Goal: Task Accomplishment & Management: Manage account settings

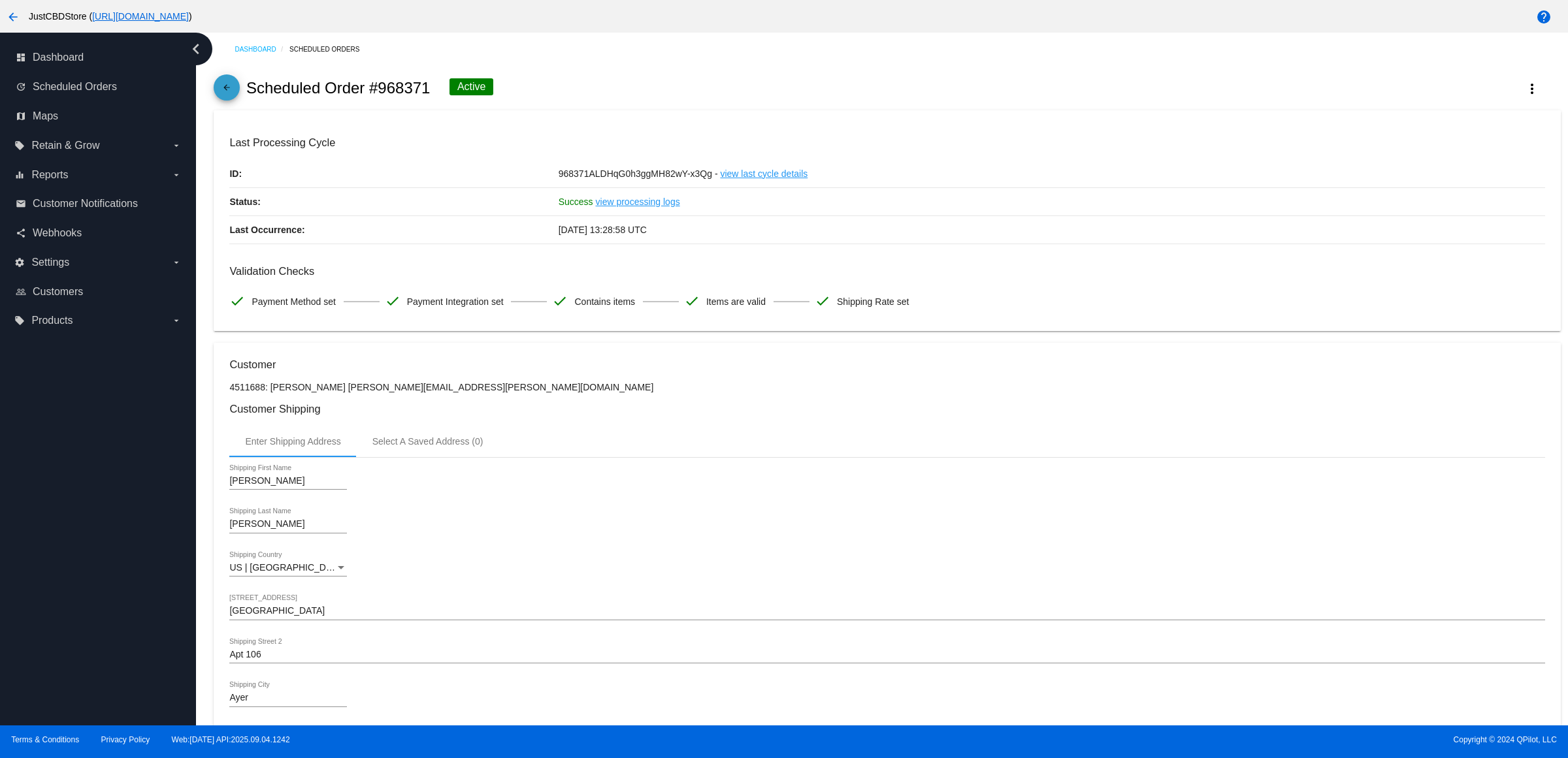
click at [233, 97] on mat-icon "arrow_back" at bounding box center [226, 90] width 15 height 15
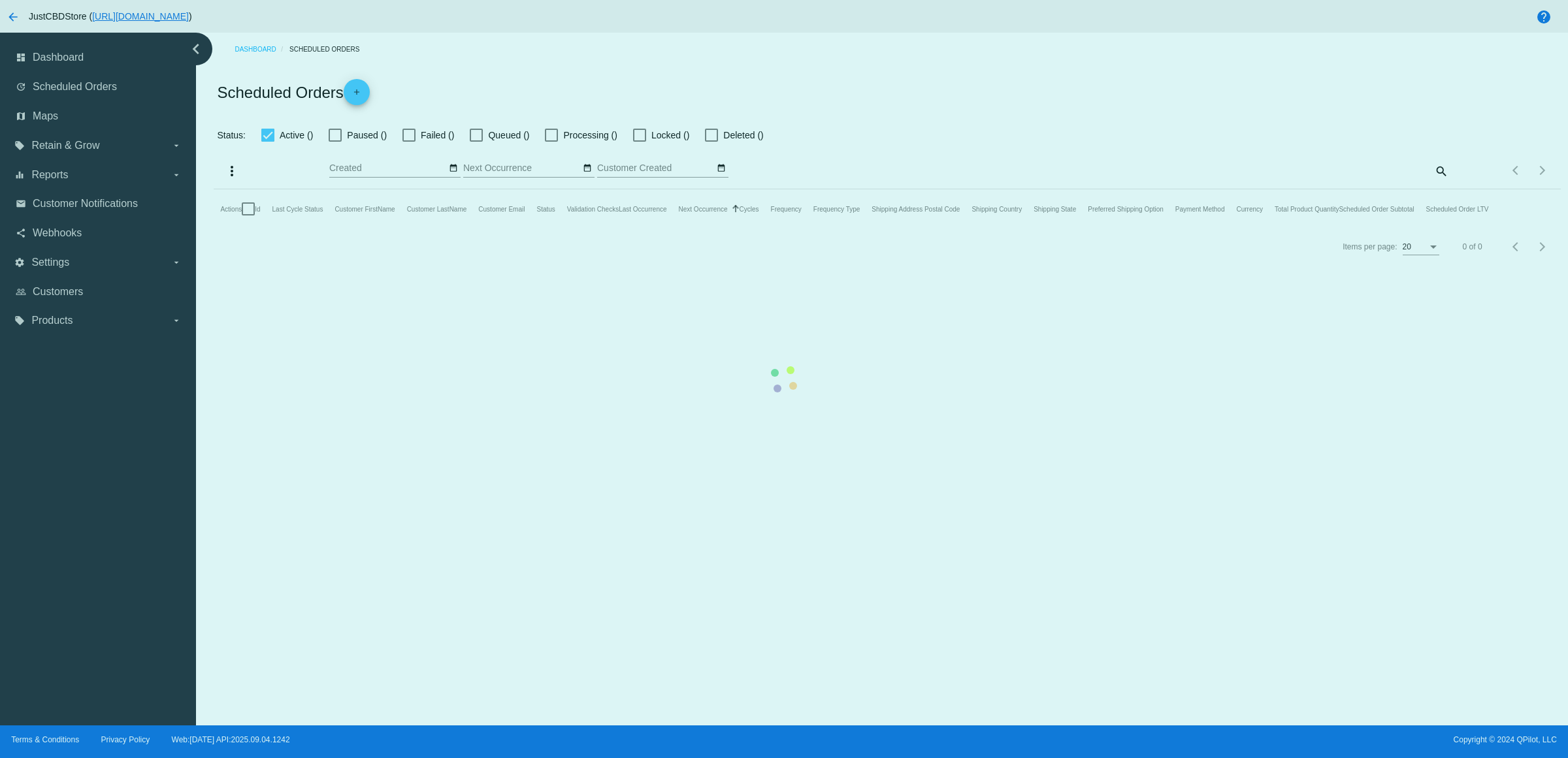
checkbox input "true"
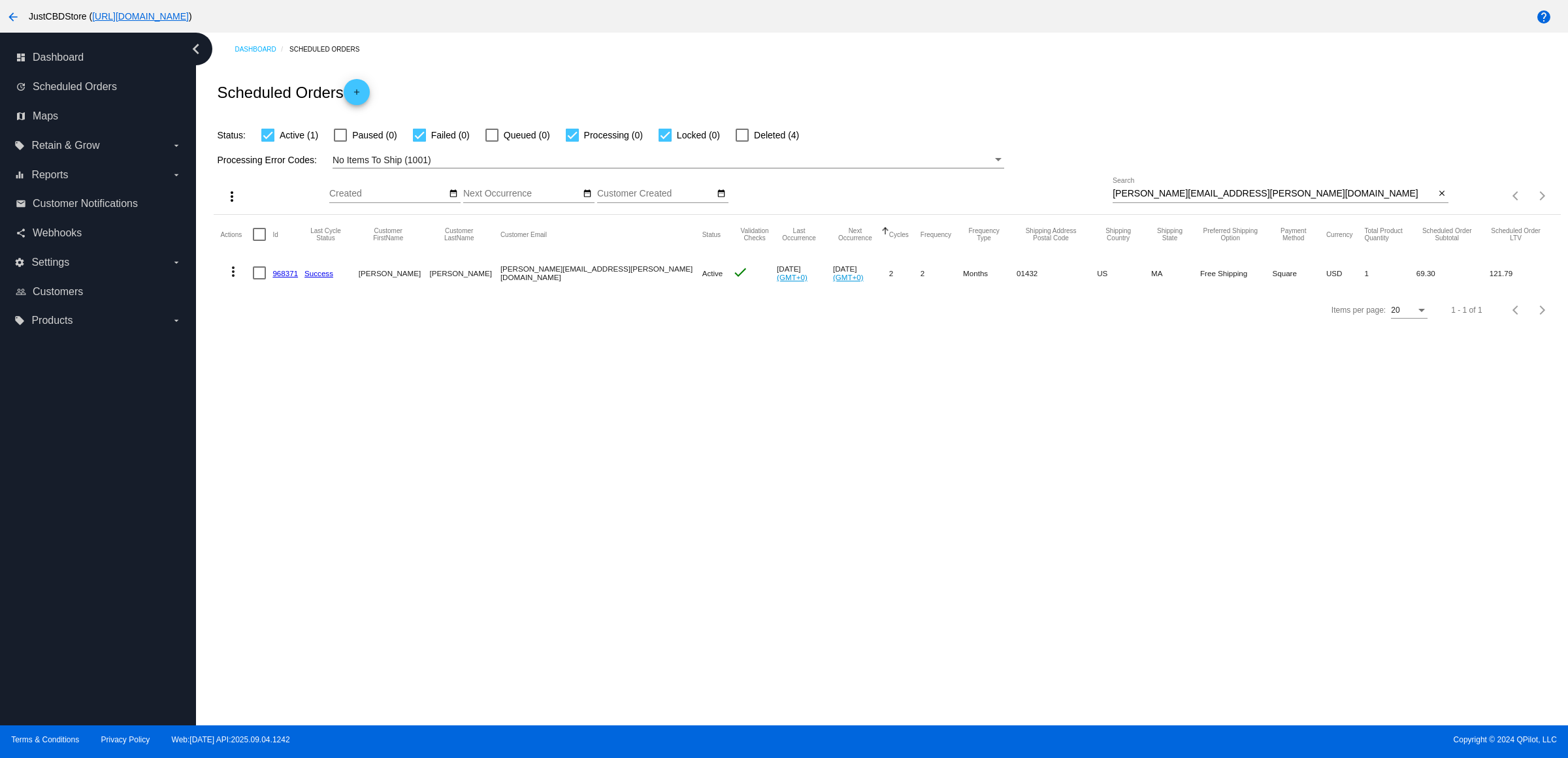
click at [1438, 199] on mat-icon "close" at bounding box center [1442, 194] width 9 height 10
click at [1436, 199] on input "Search" at bounding box center [1280, 194] width 336 height 10
paste input "[EMAIL_ADDRESS][DOMAIN_NAME]"
type input "[EMAIL_ADDRESS][DOMAIN_NAME]"
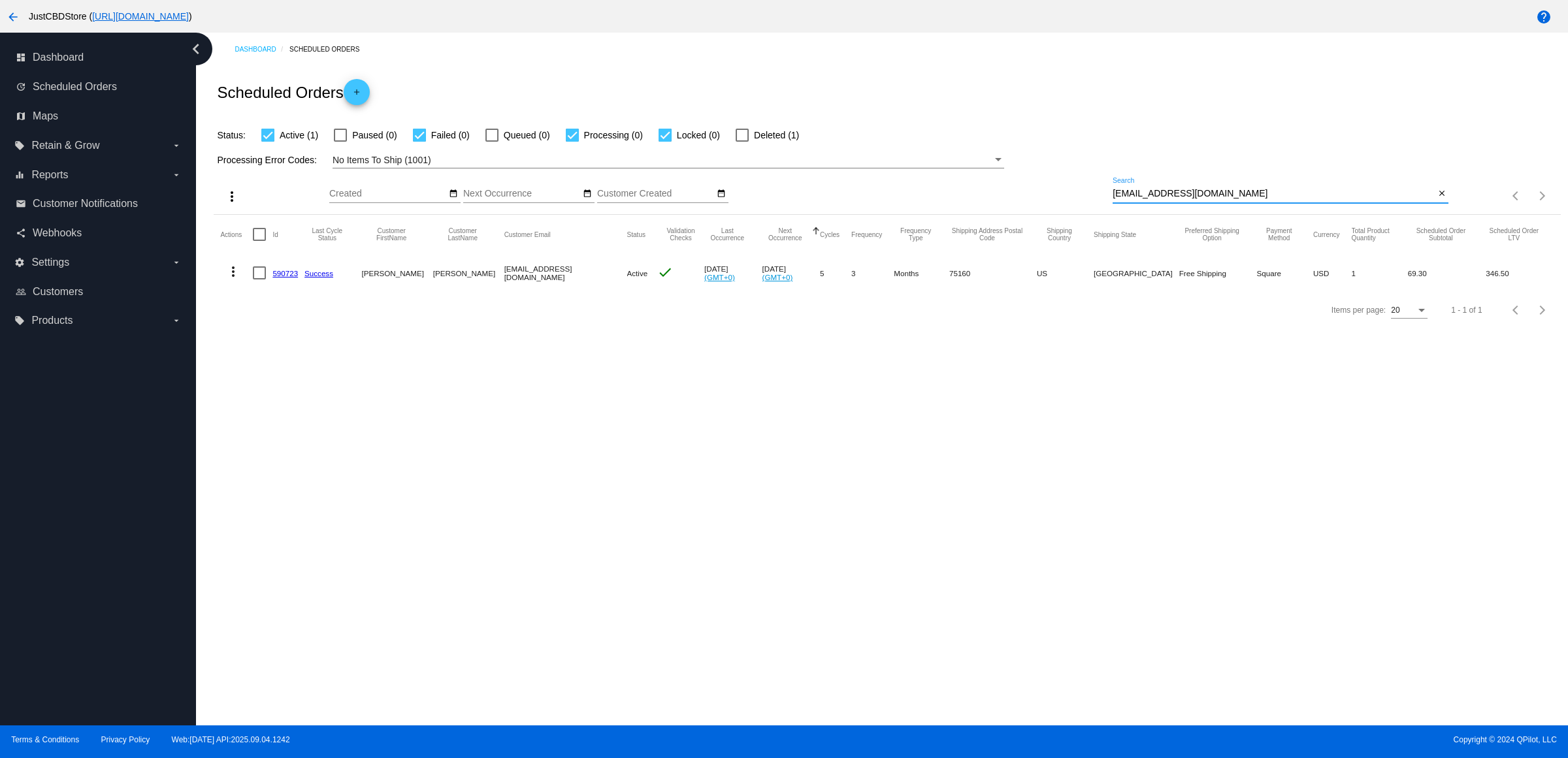
click at [297, 277] on link "590723" at bounding box center [285, 273] width 26 height 9
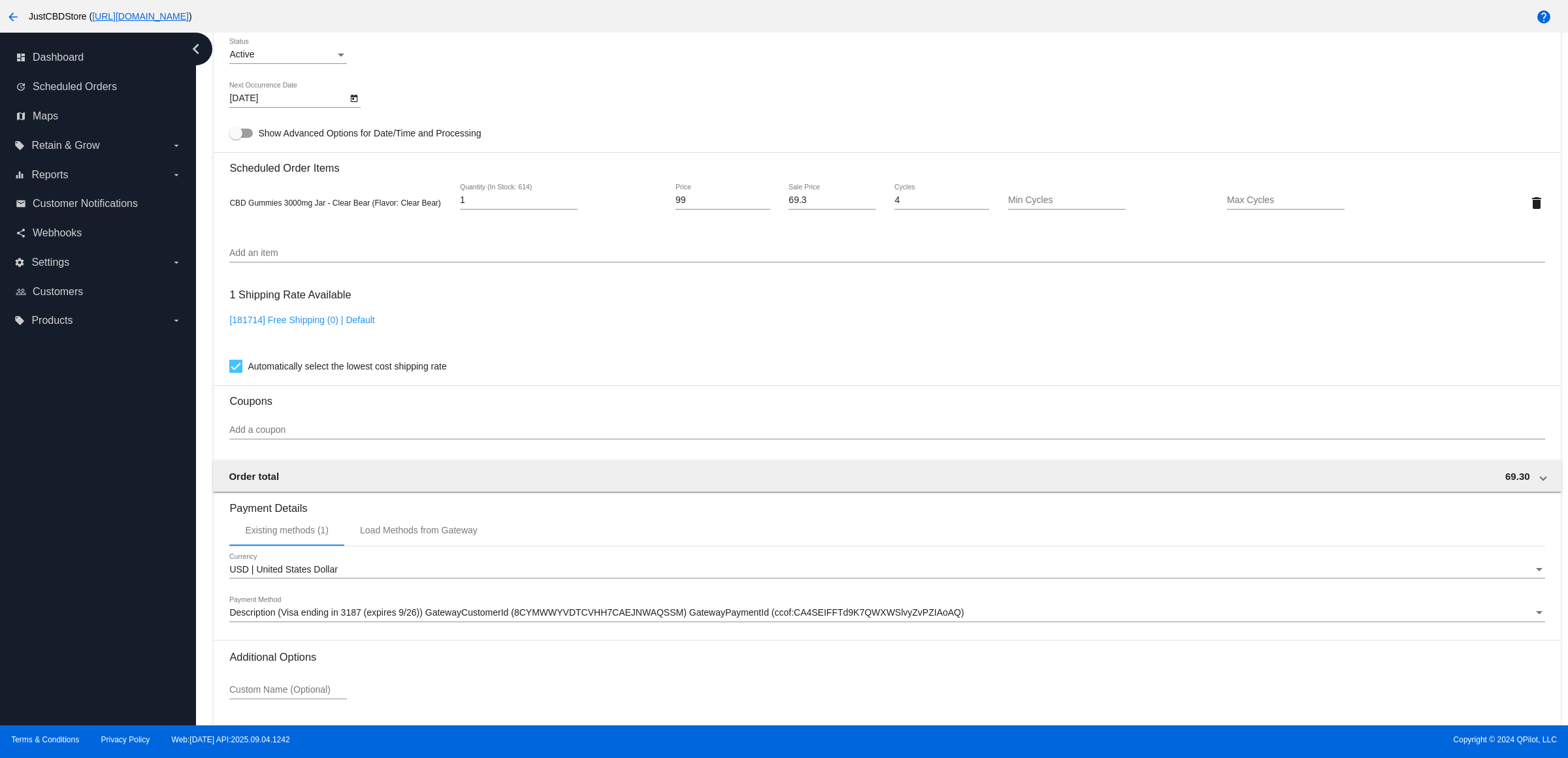
scroll to position [612, 0]
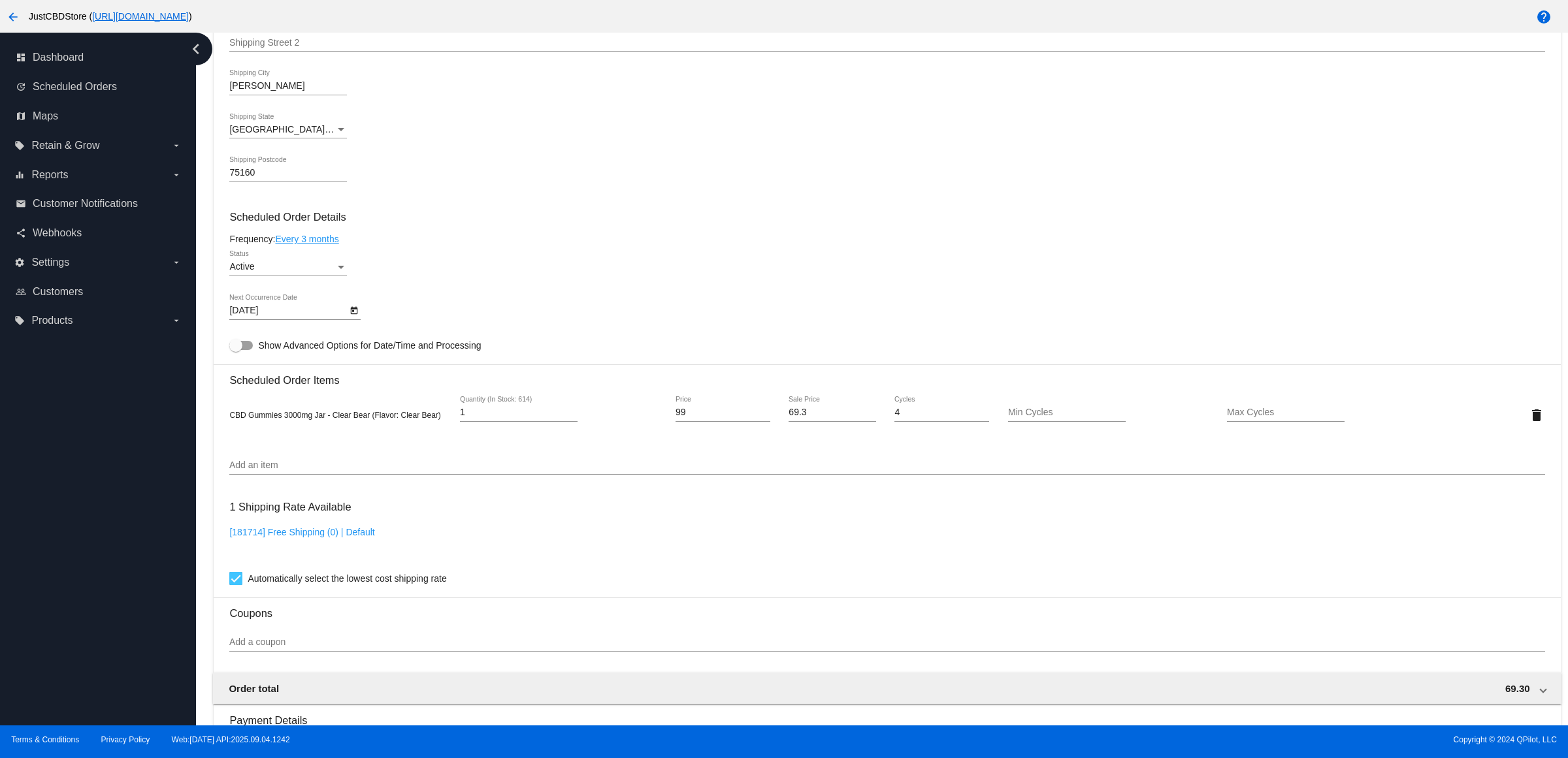
click at [1000, 174] on div "75160 Shipping Postcode" at bounding box center [886, 175] width 1315 height 37
click at [540, 261] on mat-card-content "Customer 3715162: James Heaton jkh68rt@gmail.com Customer Shipping Enter Shippi…" at bounding box center [886, 362] width 1315 height 1230
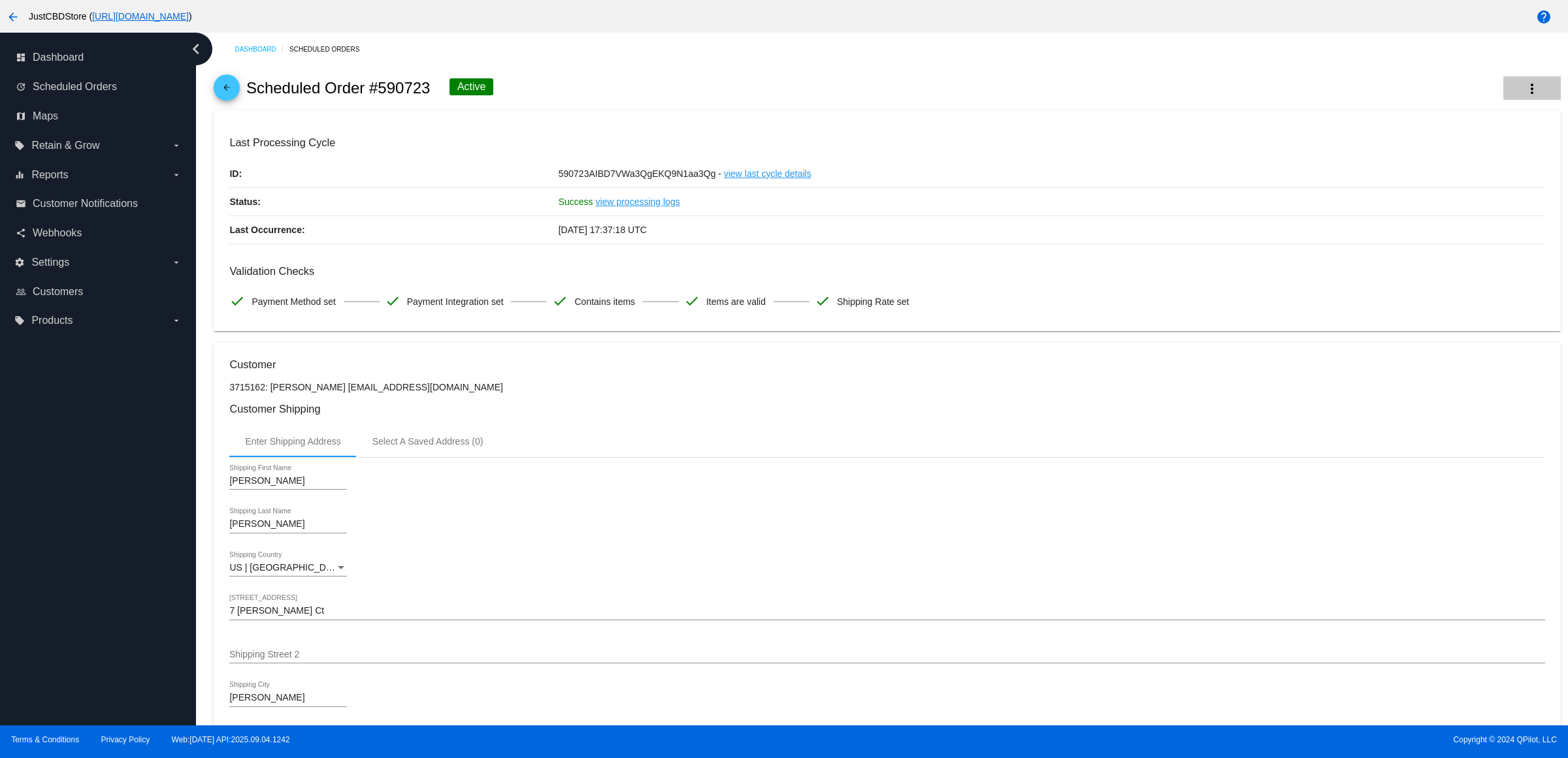
click at [1525, 93] on mat-icon "more_vert" at bounding box center [1532, 88] width 15 height 15
click at [1121, 304] on div at bounding box center [784, 379] width 1568 height 758
click at [1525, 93] on mat-icon "more_vert" at bounding box center [1532, 88] width 15 height 15
click at [1456, 195] on span "Process Now" at bounding box center [1429, 196] width 54 height 10
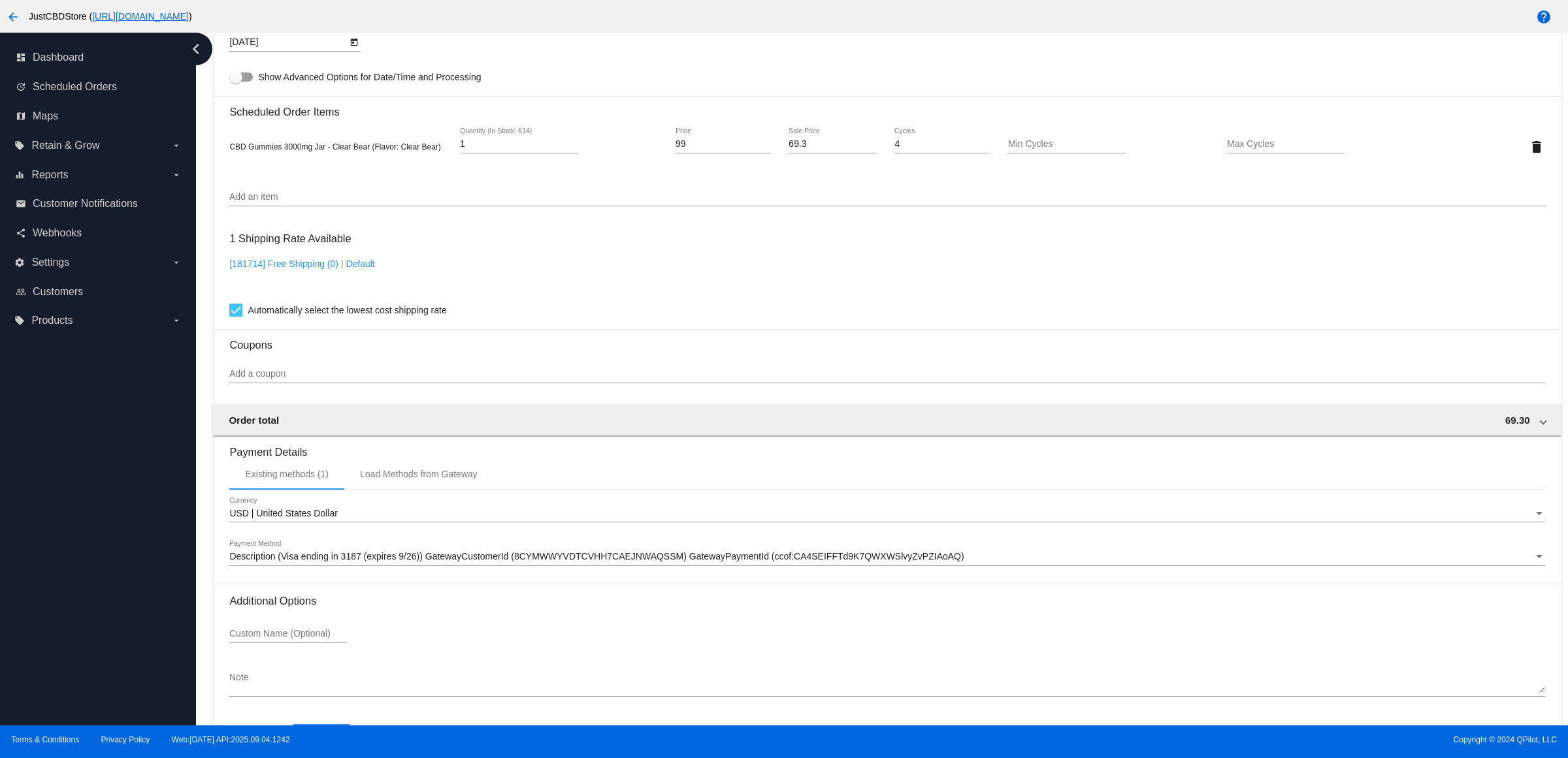
scroll to position [966, 0]
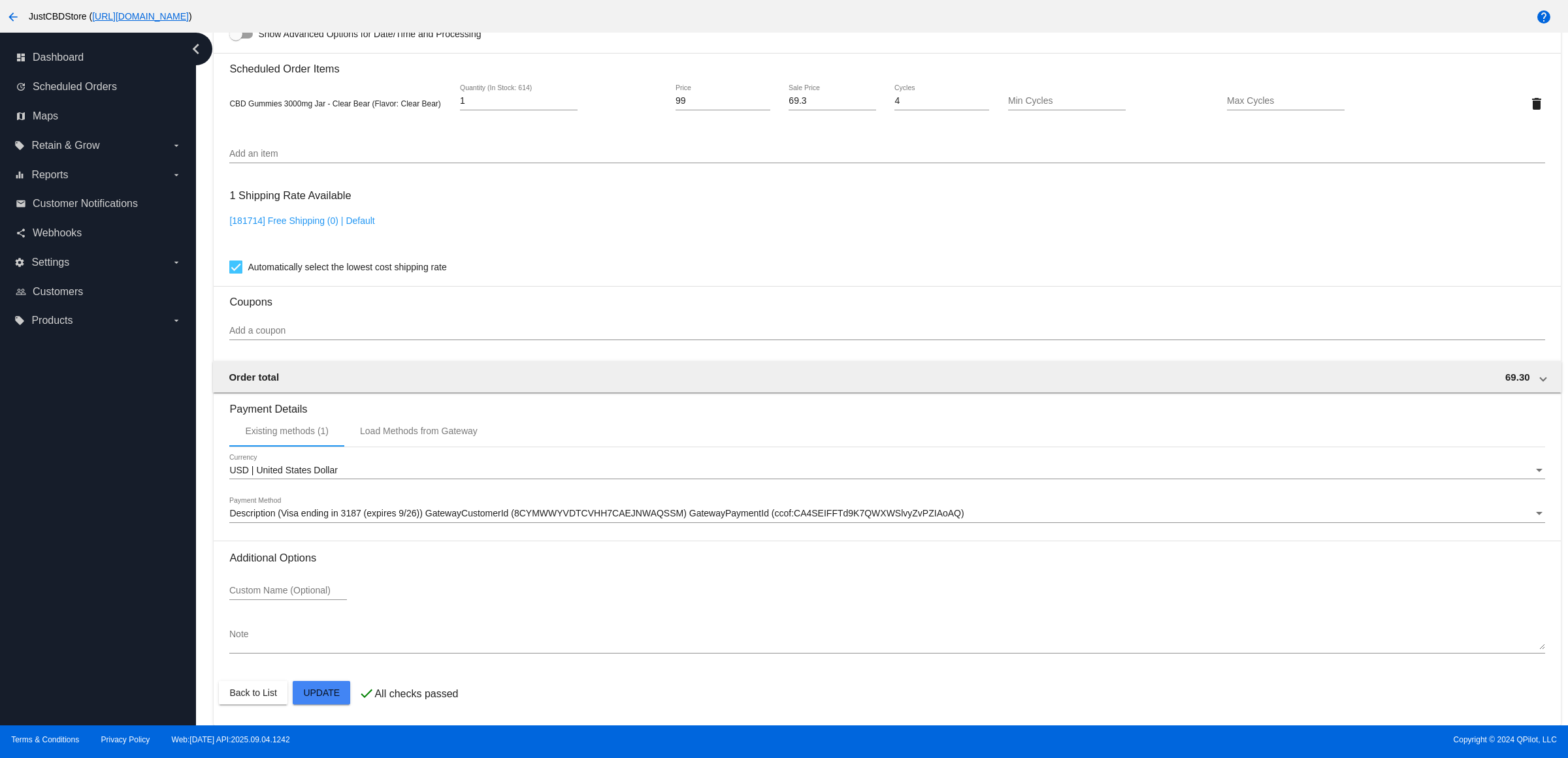
click at [557, 519] on div "Description (Visa ending in 3187 (expires 9/26)) GatewayCustomerId (8CYMWWYVDTC…" at bounding box center [880, 514] width 1303 height 10
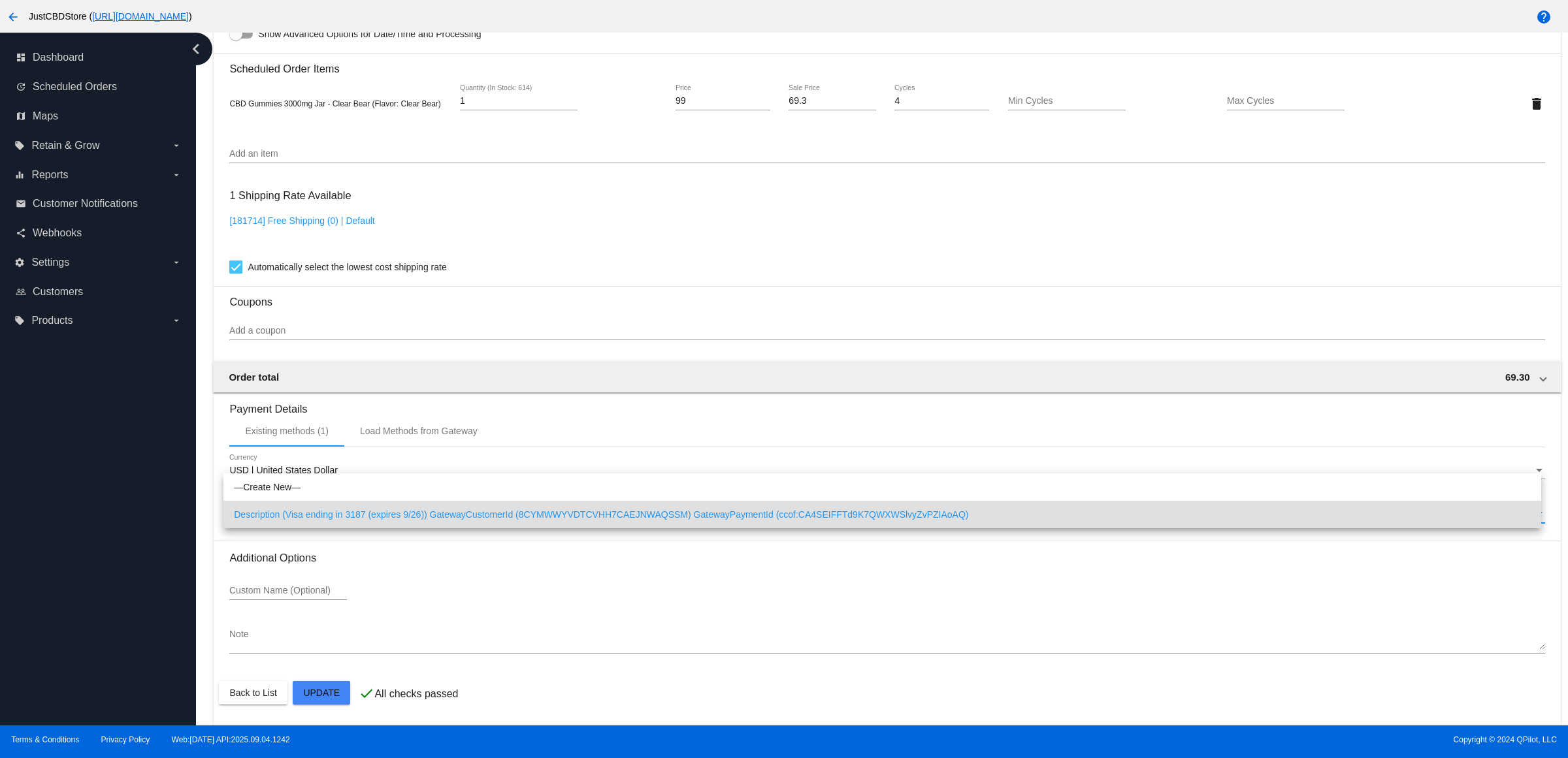
click at [584, 513] on span "Description (Visa ending in 3187 (expires 9/26)) GatewayCustomerId (8CYMWWYVDTC…" at bounding box center [883, 515] width 1297 height 27
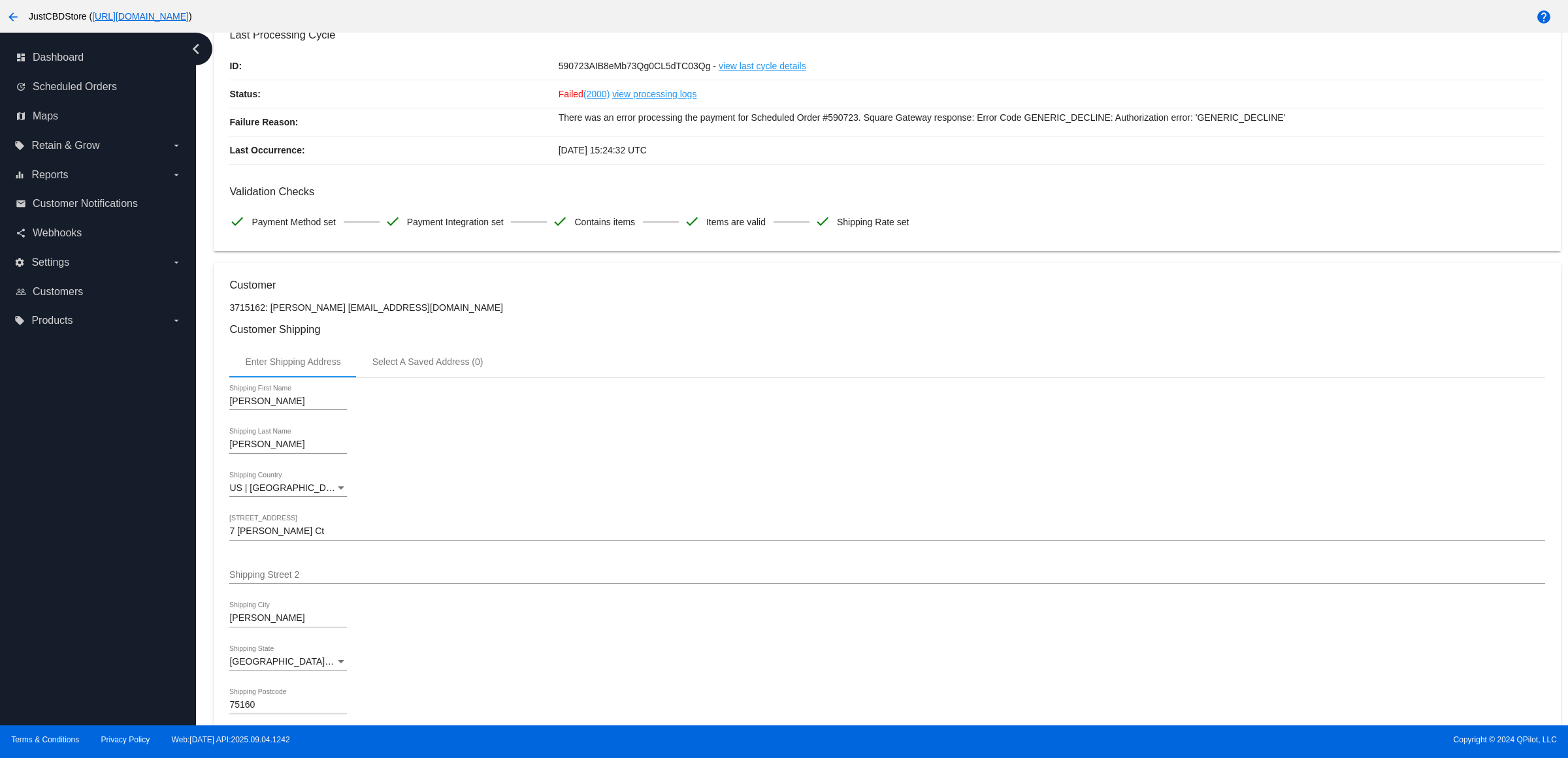
scroll to position [0, 0]
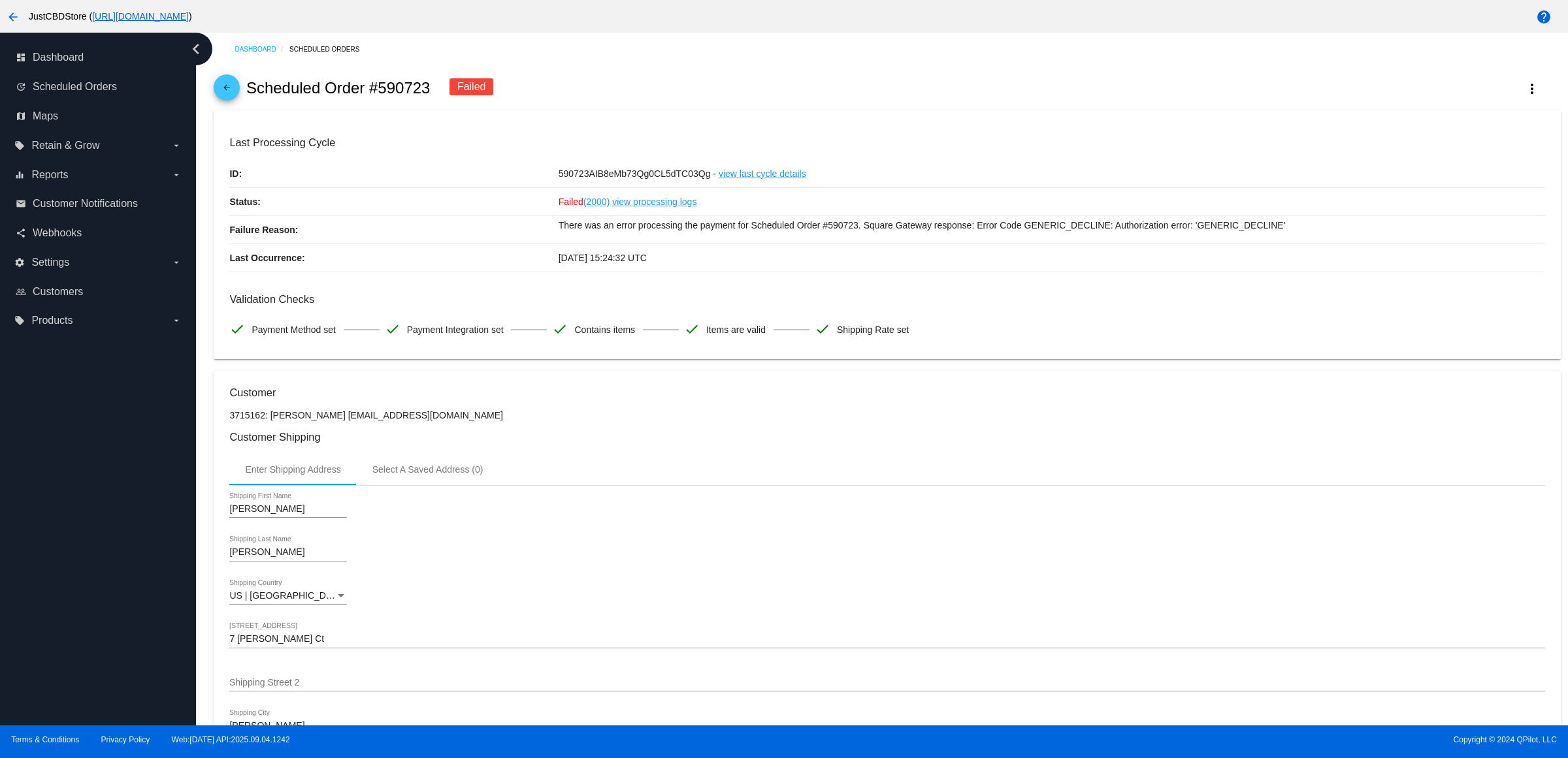
click at [235, 99] on mat-icon "arrow_back" at bounding box center [226, 90] width 15 height 15
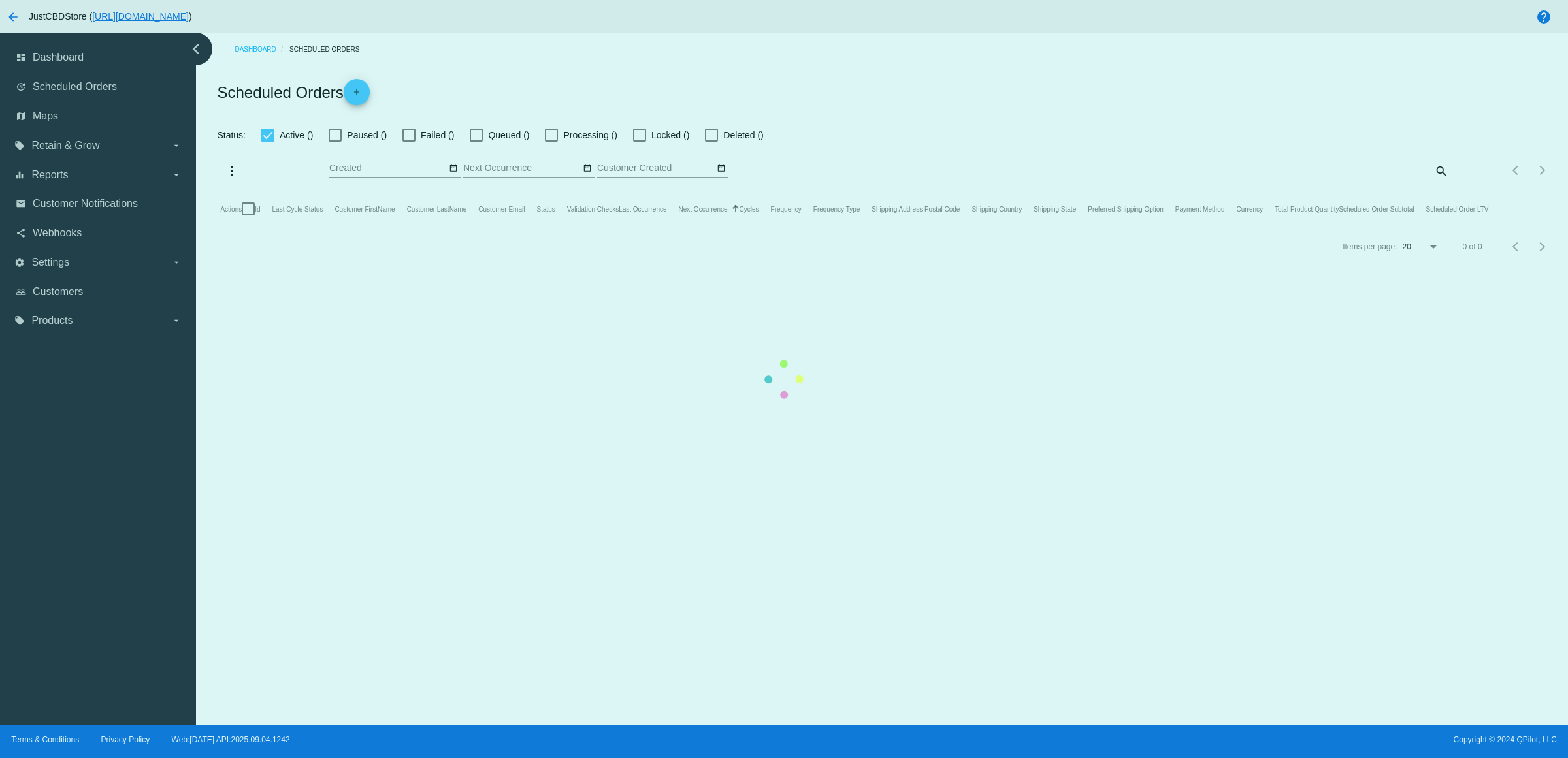
checkbox input "true"
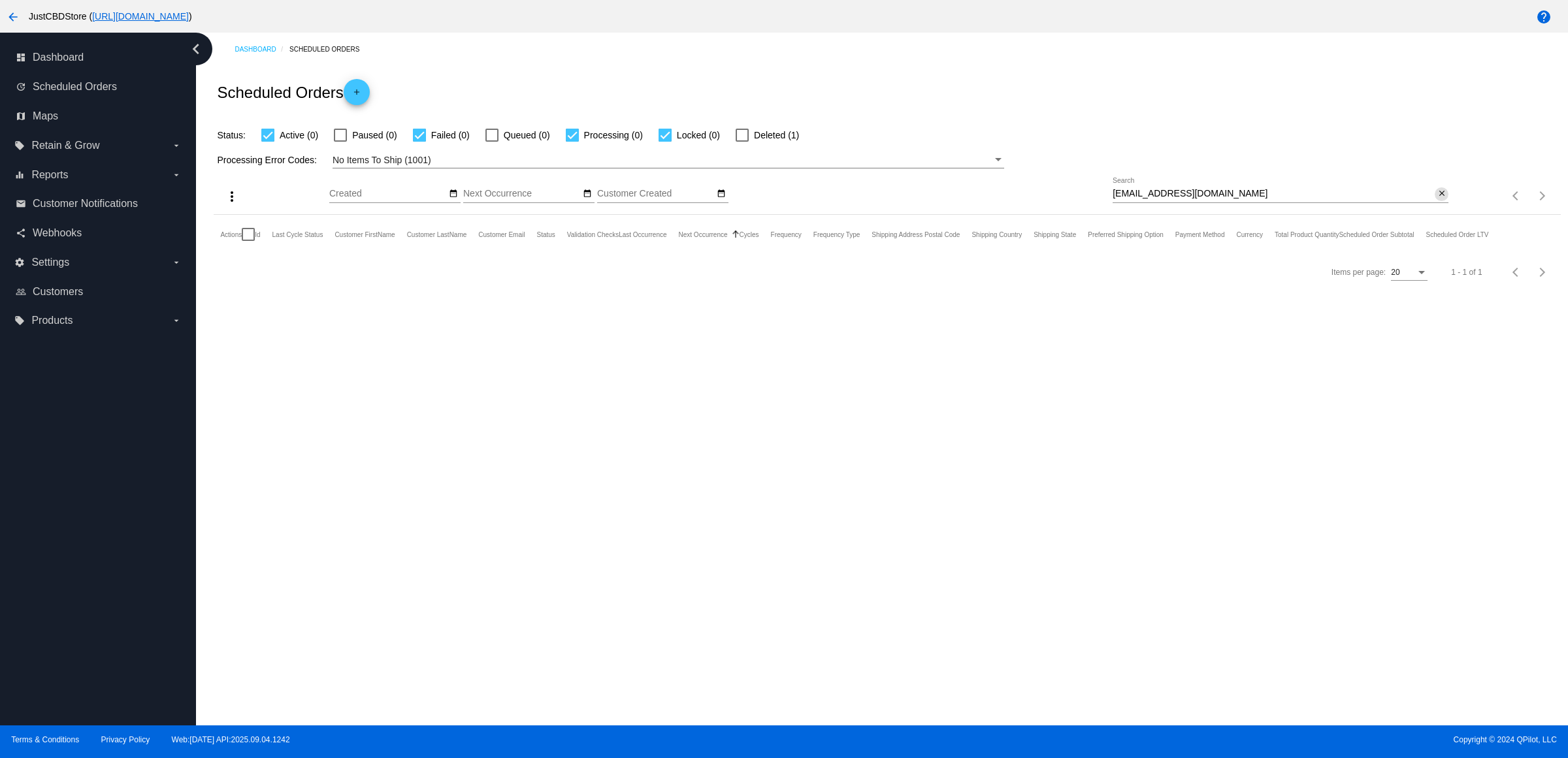
click at [1439, 199] on mat-icon "close" at bounding box center [1442, 194] width 9 height 10
click at [1439, 207] on mat-icon "search" at bounding box center [1440, 197] width 15 height 20
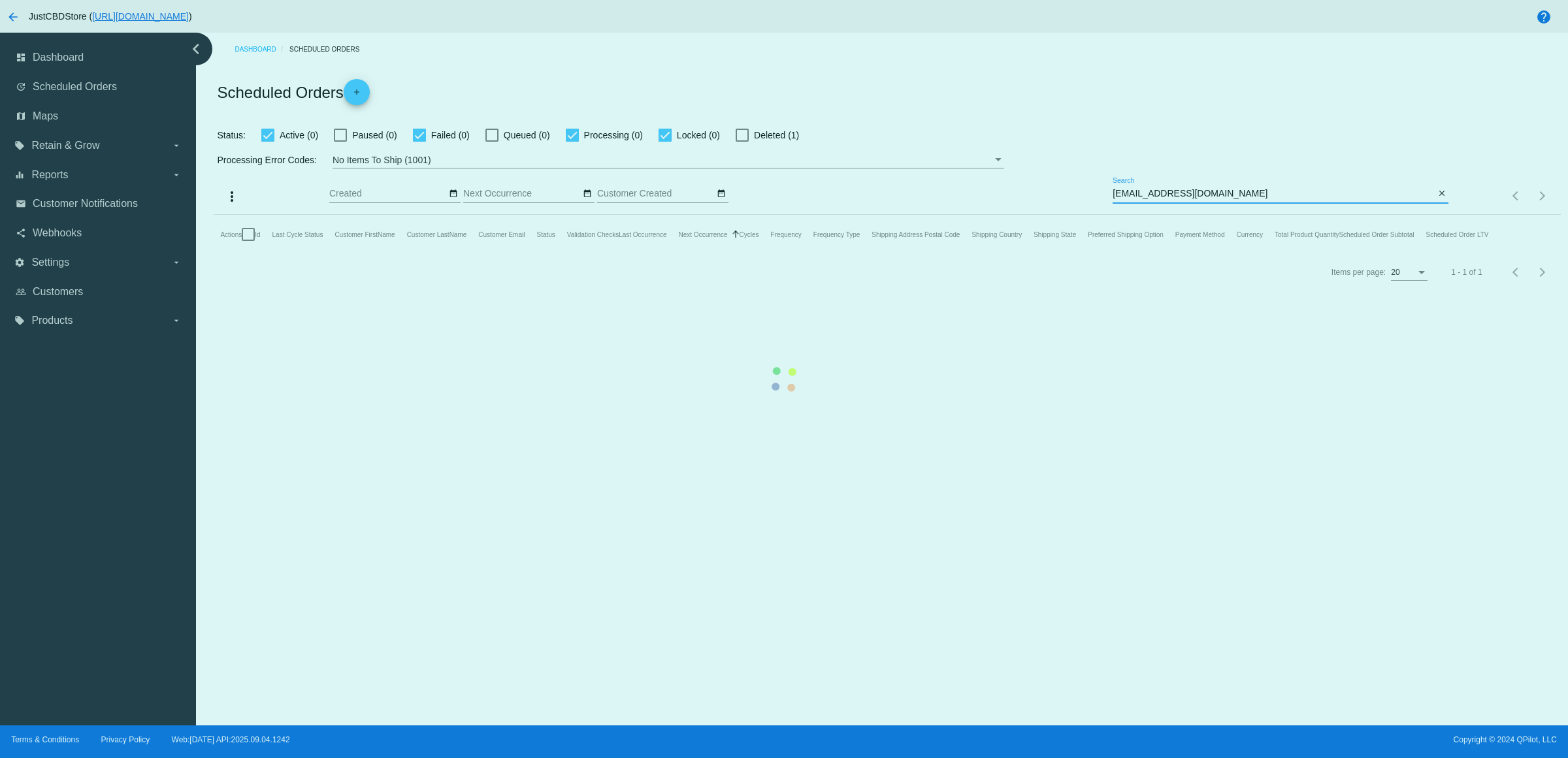
type input "[EMAIL_ADDRESS][DOMAIN_NAME]"
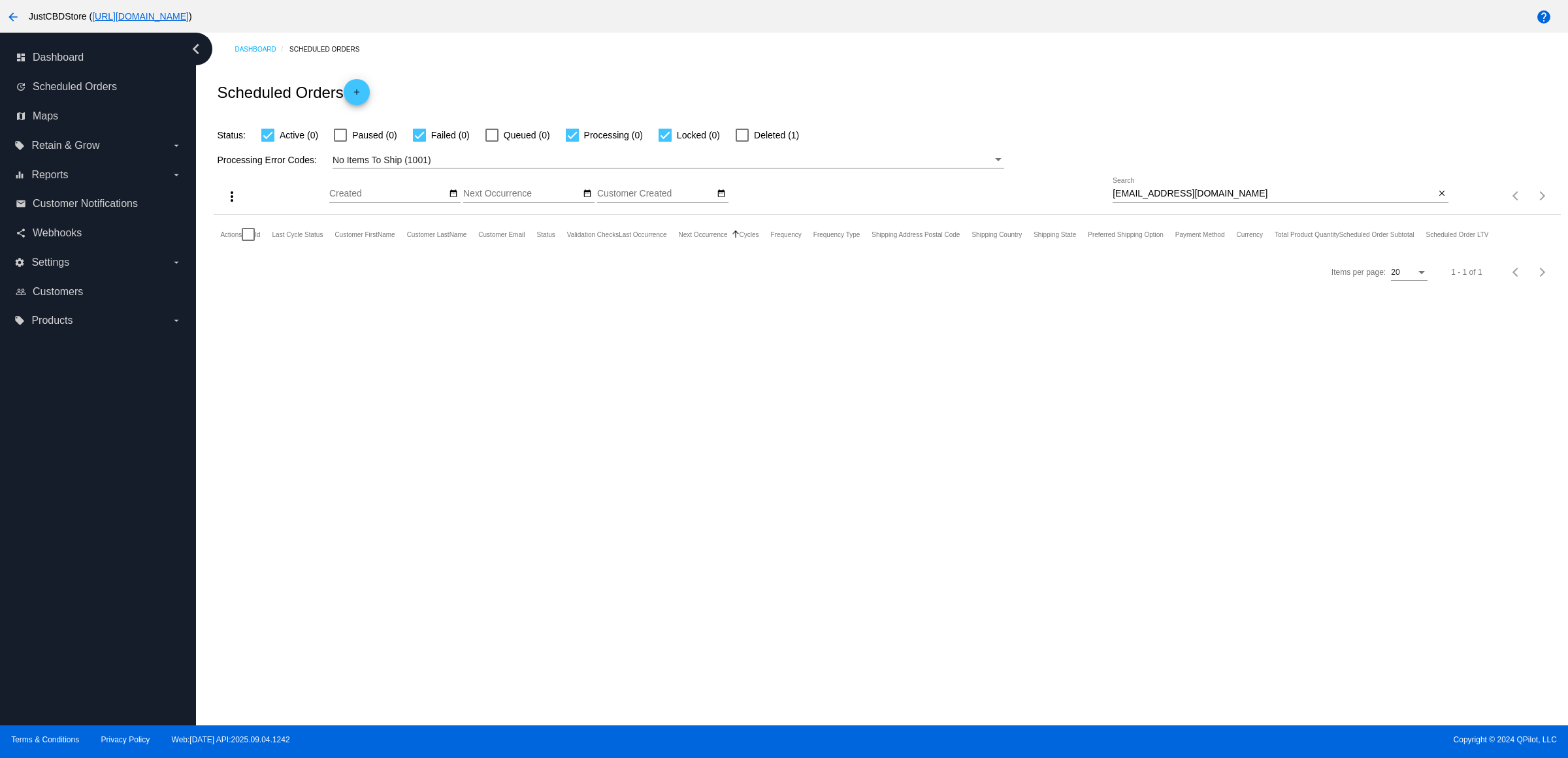
click at [749, 140] on div at bounding box center [741, 134] width 13 height 13
click at [742, 142] on input "Deleted (1)" at bounding box center [741, 142] width 1 height 1
checkbox input "true"
click at [291, 277] on link "590761" at bounding box center [285, 273] width 26 height 9
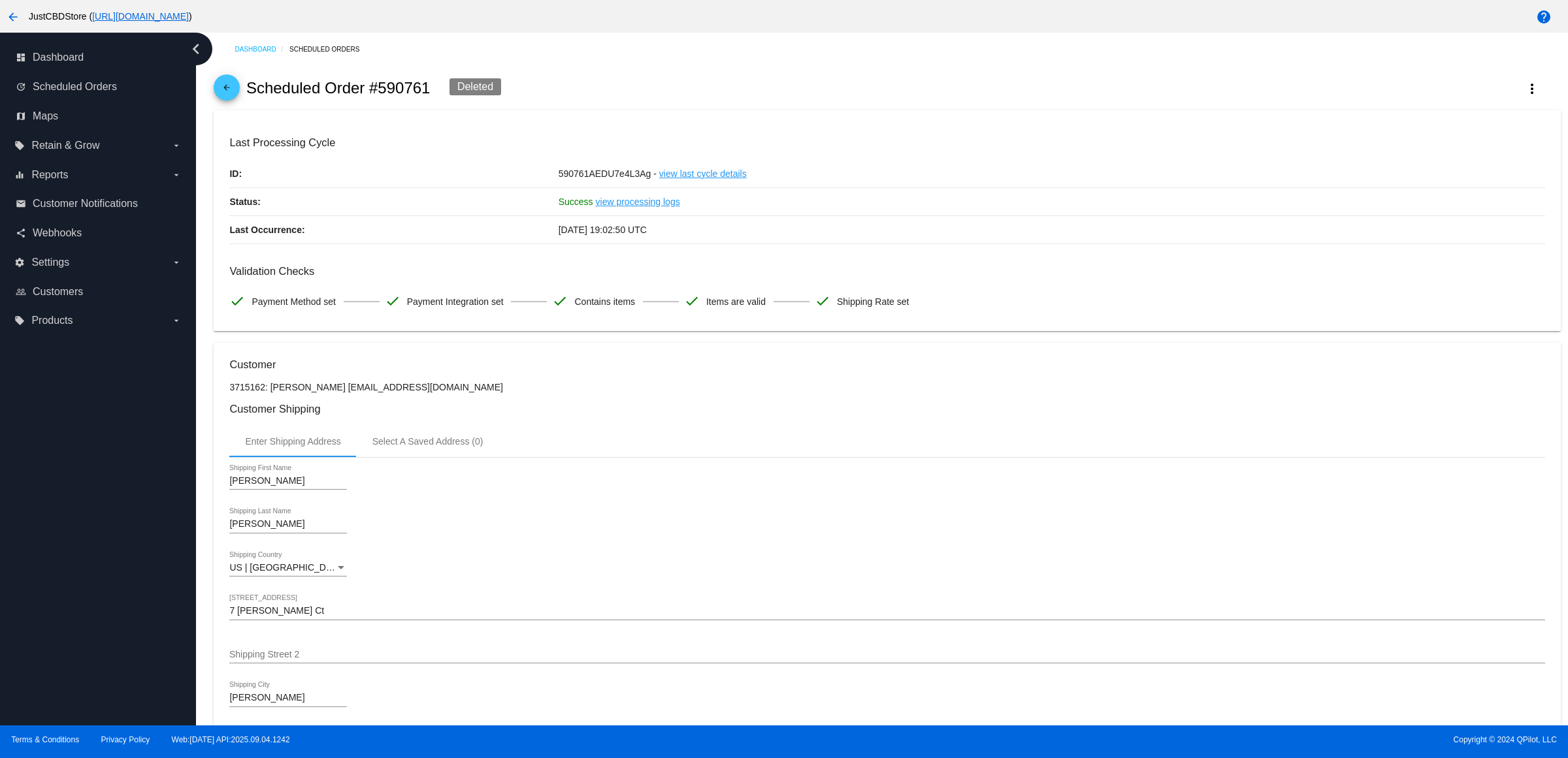
click at [232, 92] on mat-icon "arrow_back" at bounding box center [226, 90] width 15 height 15
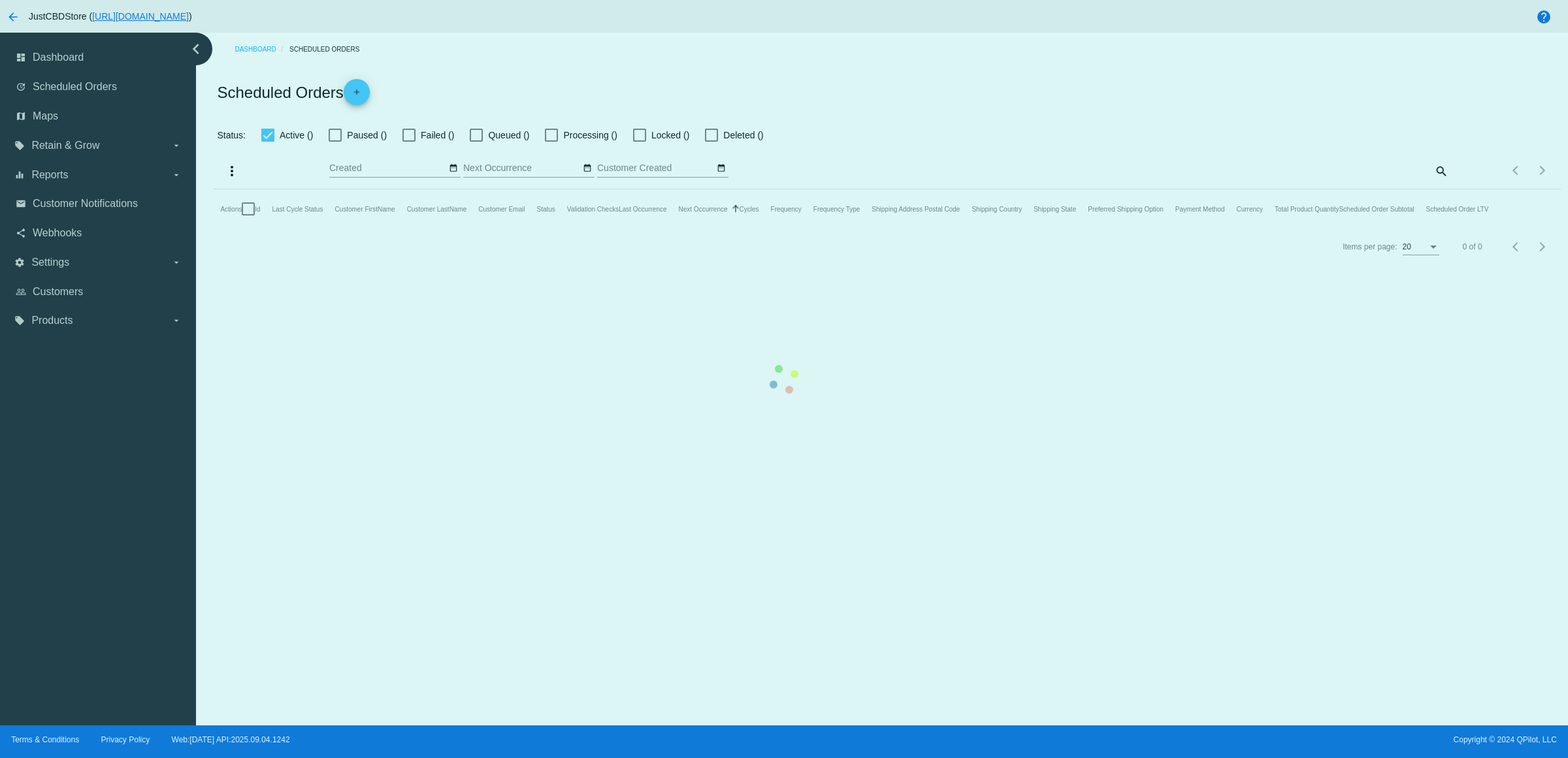
checkbox input "true"
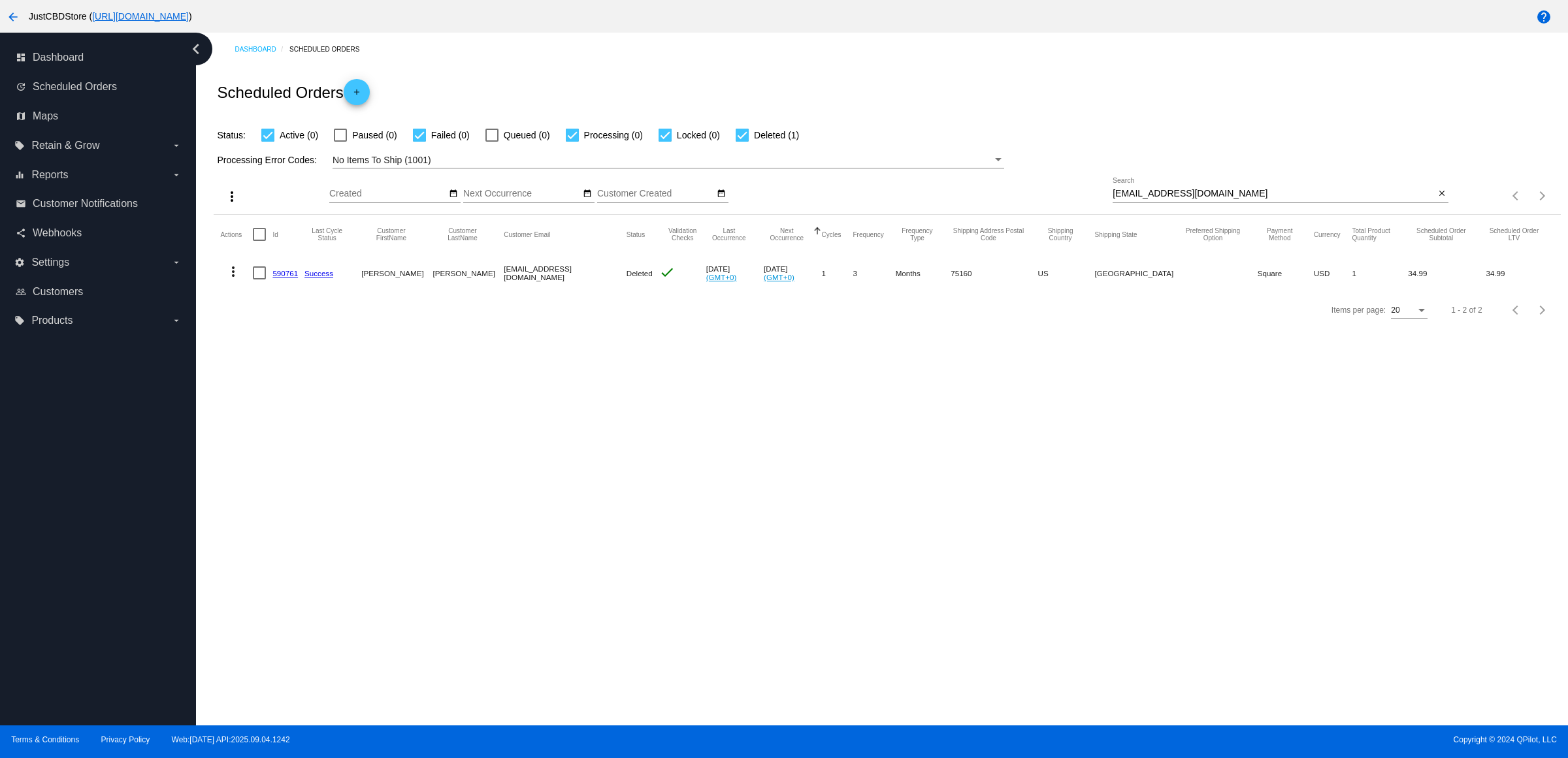
click at [745, 162] on div "Processing Error Codes: No Items To Ship (1001)" at bounding box center [887, 156] width 1347 height 26
click at [805, 168] on div "No Items To Ship (1001)" at bounding box center [662, 160] width 660 height 15
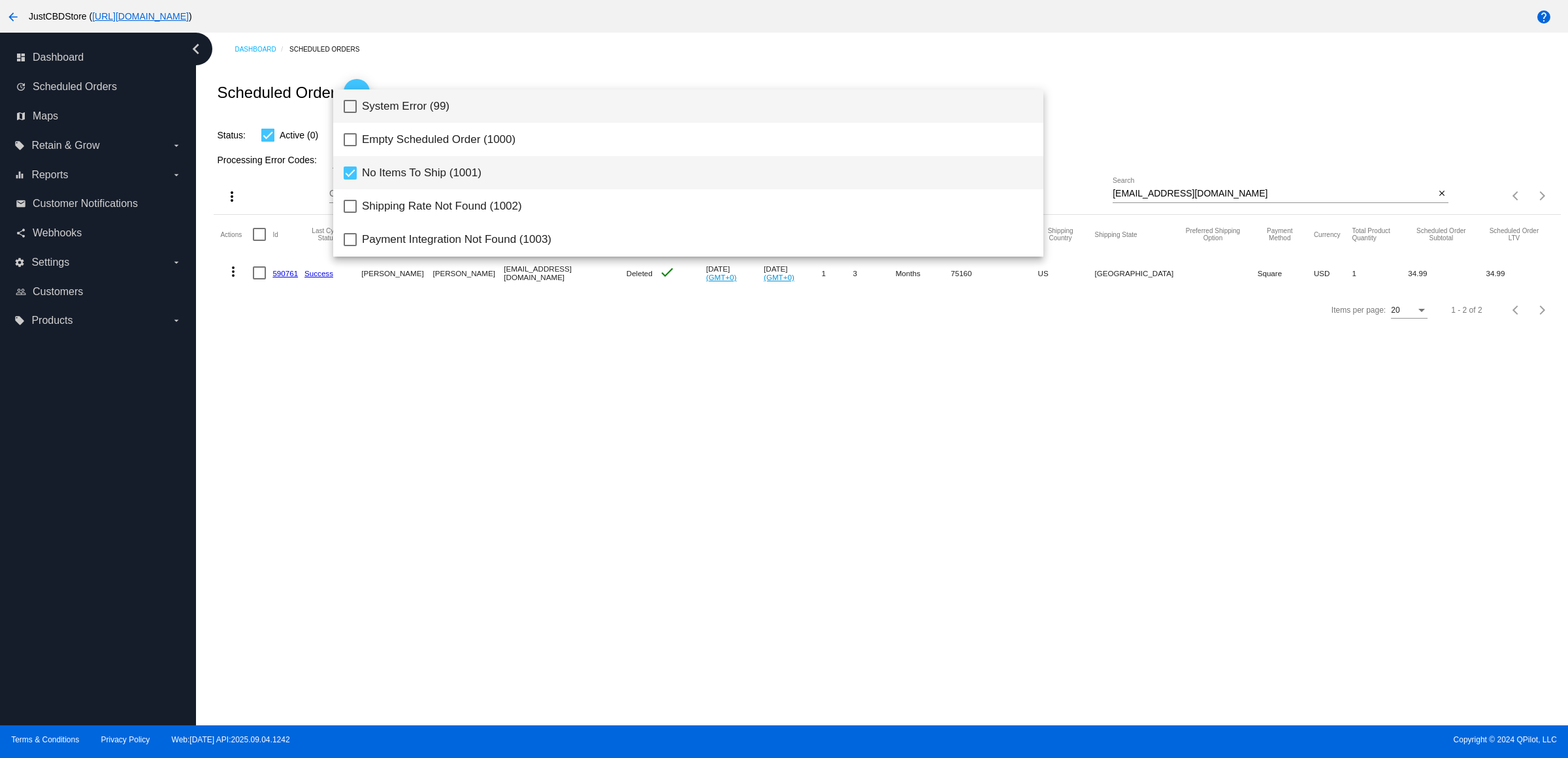
click at [436, 111] on span "System Error (99)" at bounding box center [697, 105] width 671 height 33
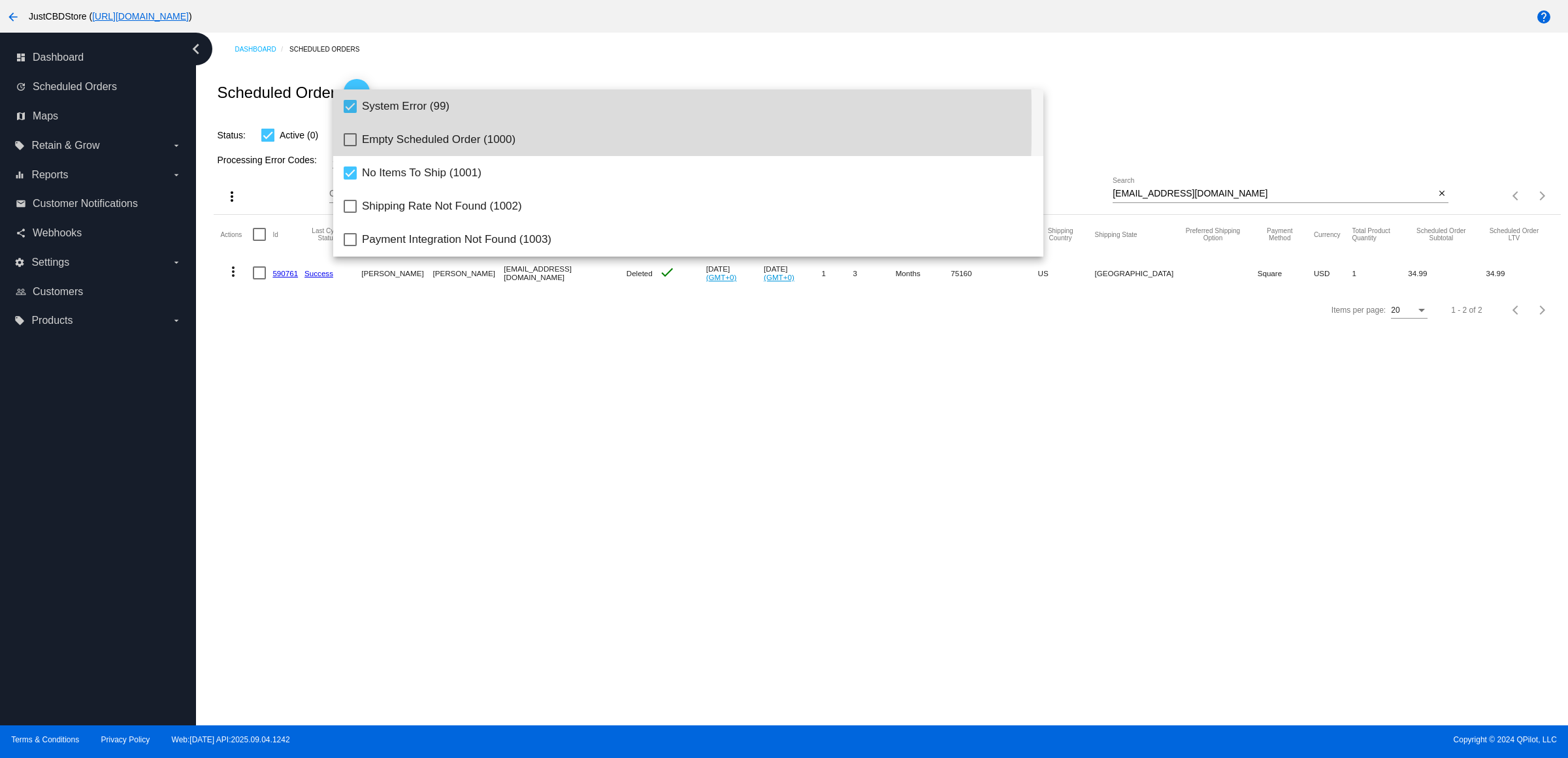
click at [445, 134] on span "Empty Scheduled Order (1000)" at bounding box center [697, 139] width 671 height 33
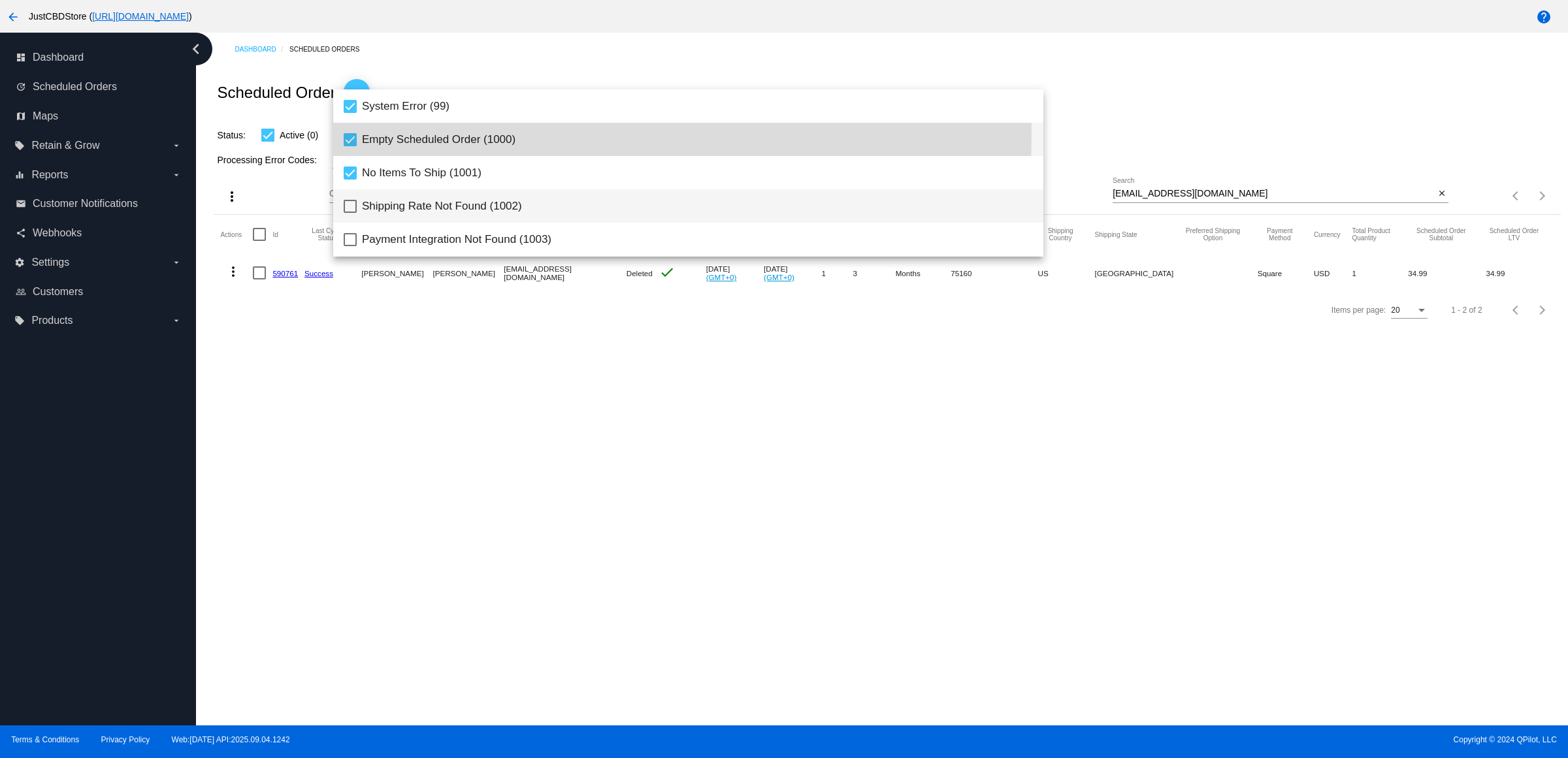
click at [456, 197] on span "Shipping Rate Not Found (1002)" at bounding box center [697, 206] width 671 height 33
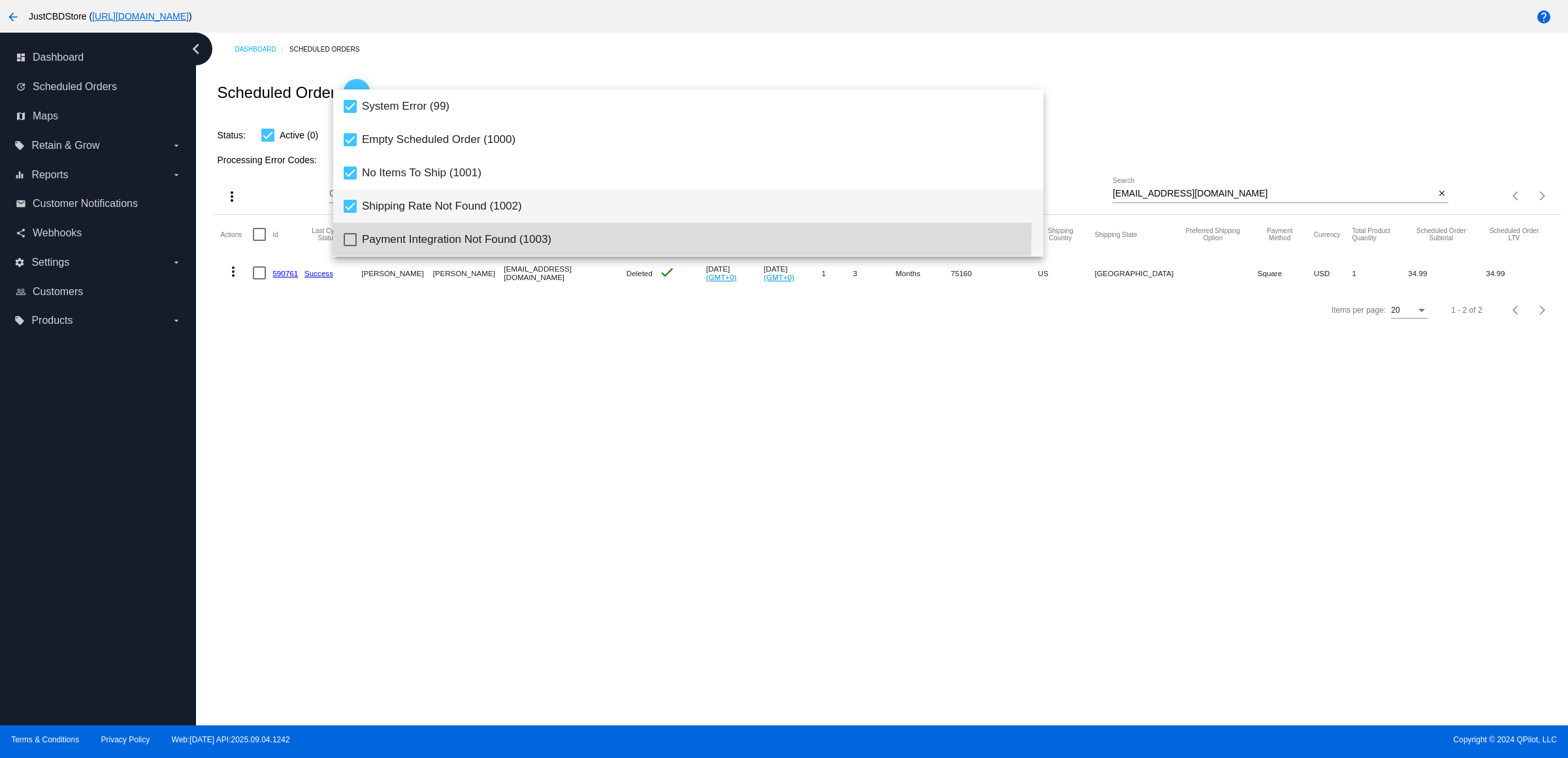
click at [445, 231] on span "Payment Integration Not Found (1003)" at bounding box center [697, 239] width 671 height 33
click at [437, 239] on span "No Payment Method (1004)" at bounding box center [697, 237] width 671 height 33
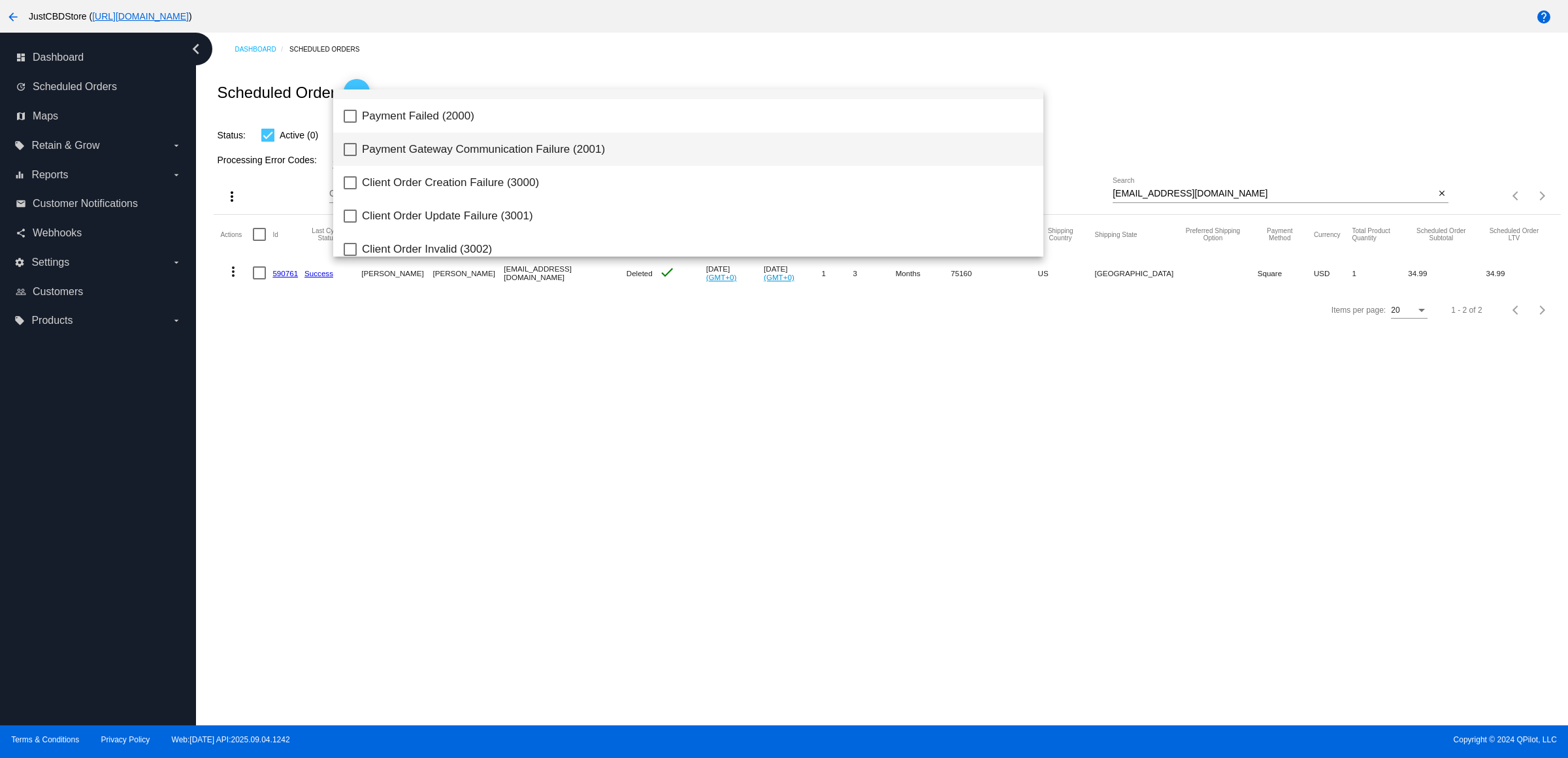
scroll to position [199, 0]
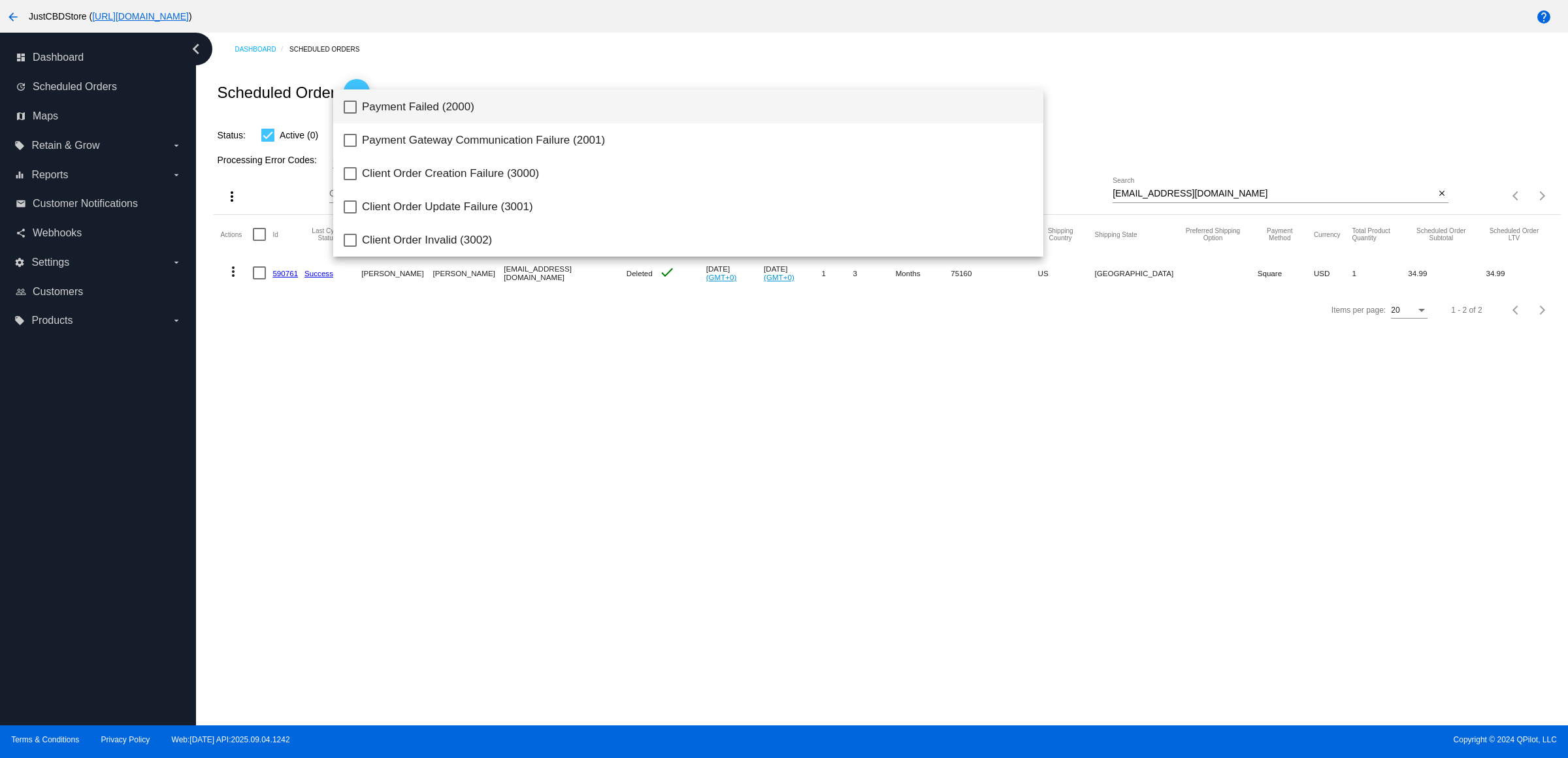
click at [439, 111] on span "Payment Failed (2000)" at bounding box center [697, 106] width 671 height 33
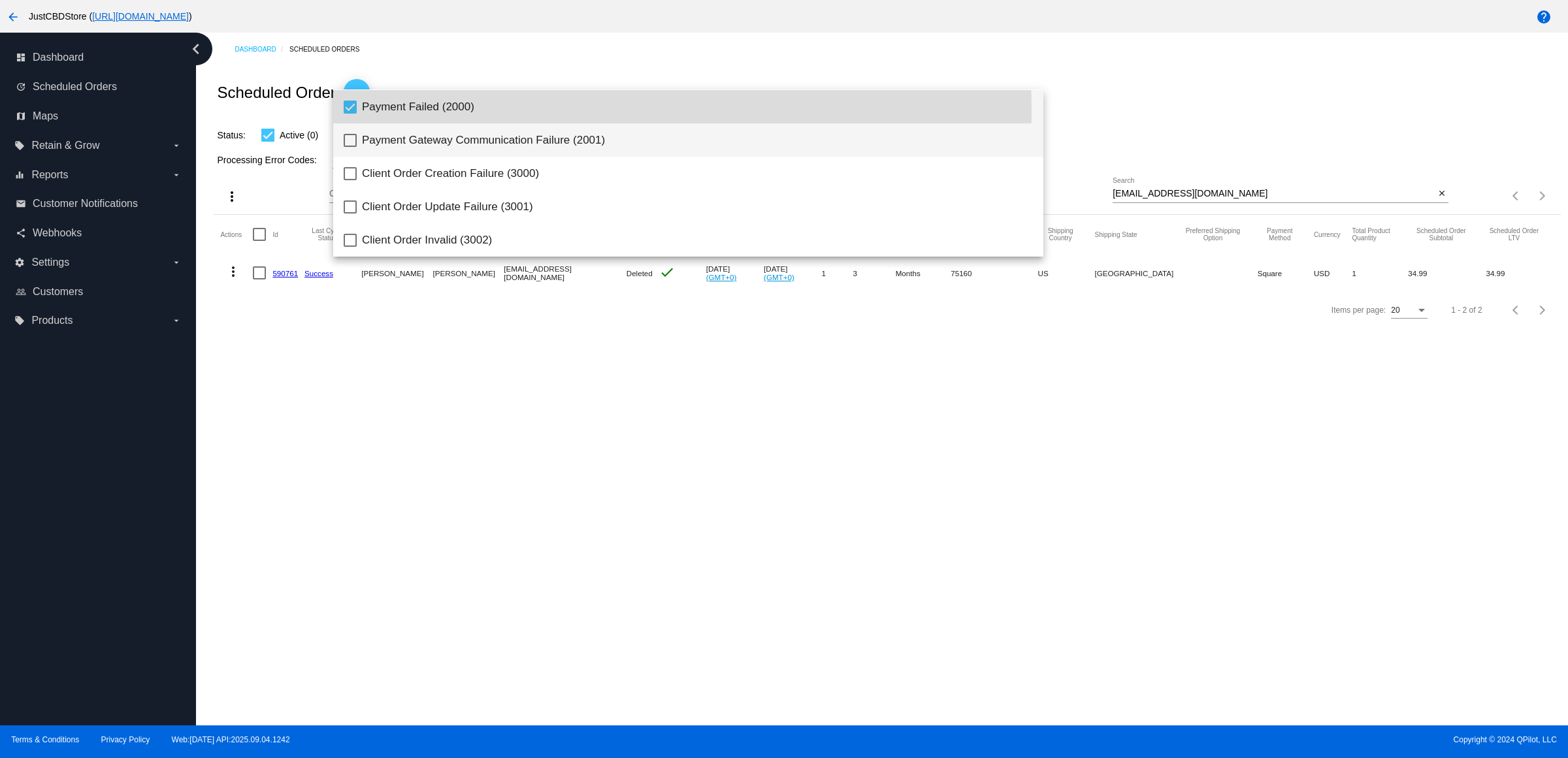
click at [449, 140] on span "Payment Gateway Communication Failure (2001)" at bounding box center [697, 140] width 671 height 33
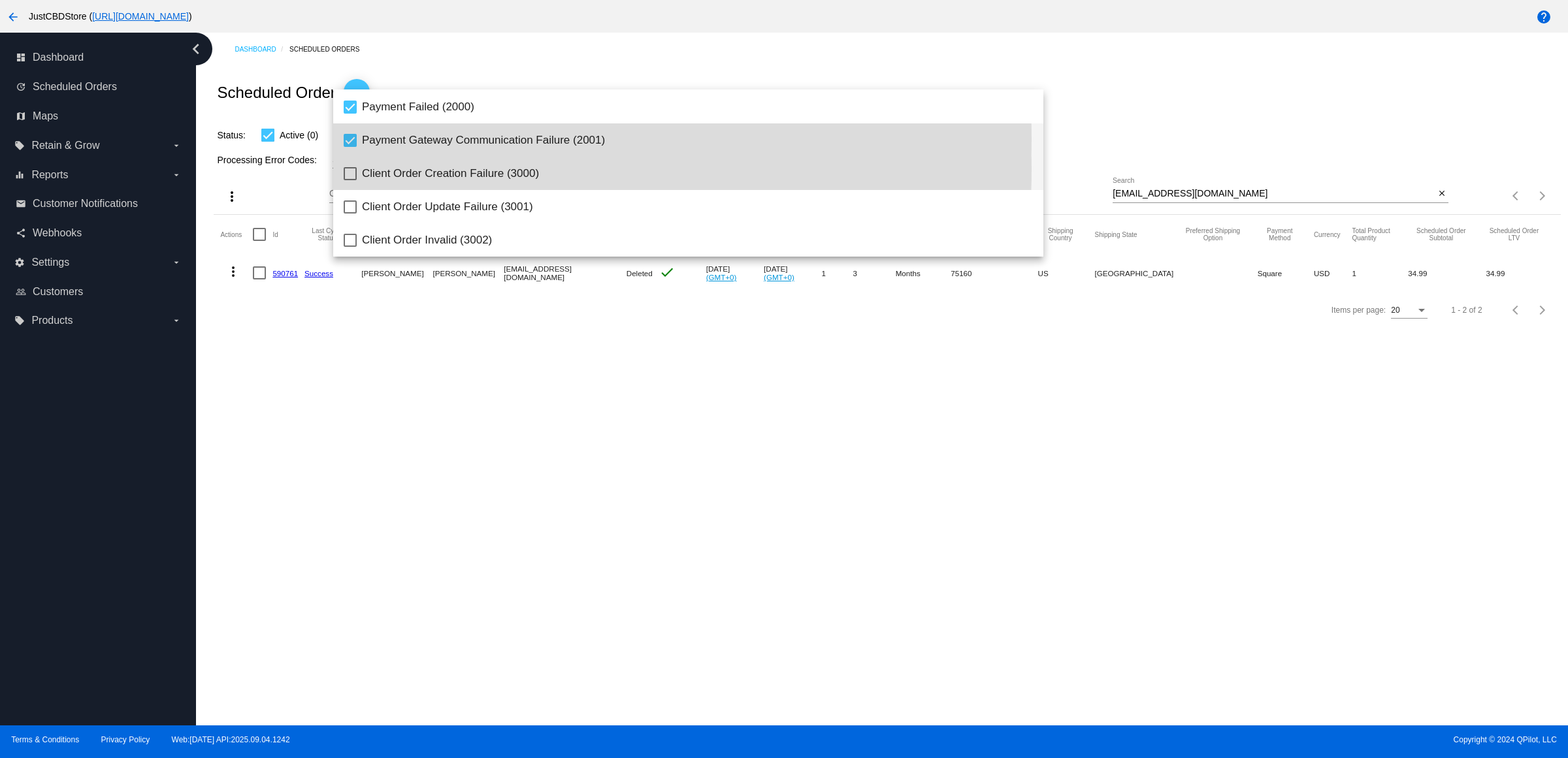
click at [443, 170] on span "Client Order Creation Failure (3000)" at bounding box center [697, 173] width 671 height 33
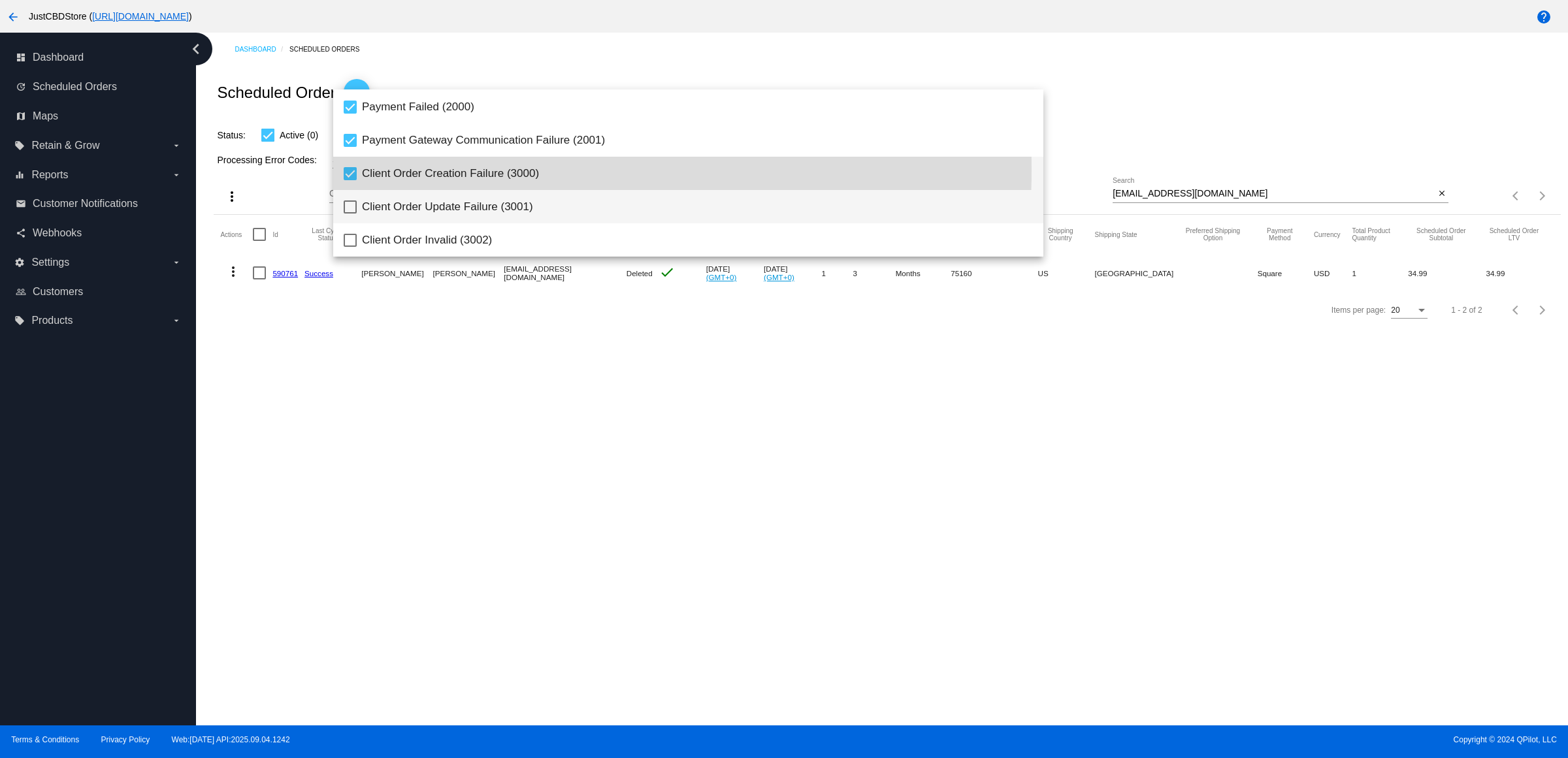
click at [443, 202] on span "Client Order Update Failure (3001)" at bounding box center [697, 206] width 671 height 33
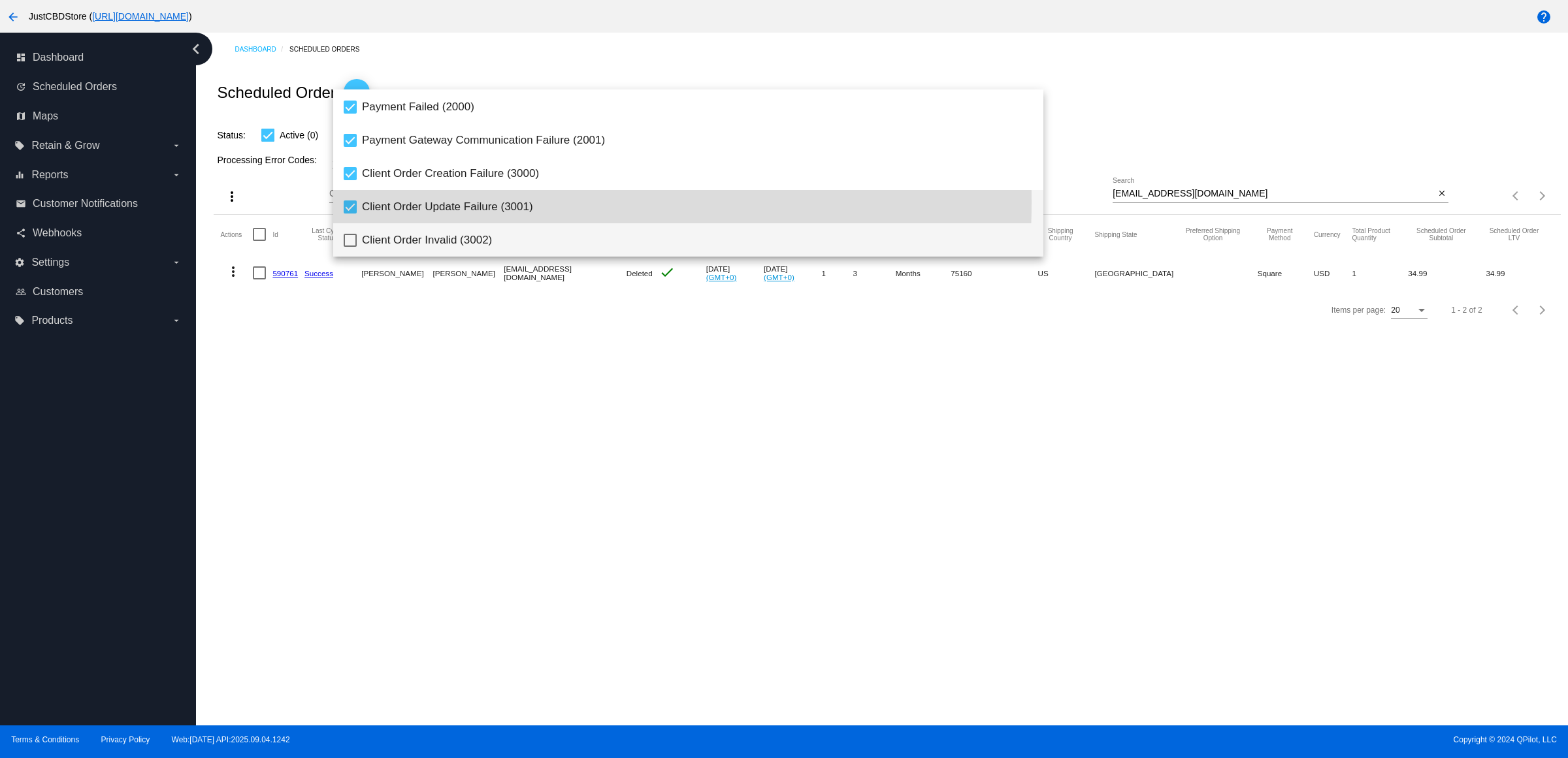
click at [440, 232] on span "Client Order Invalid (3002)" at bounding box center [697, 240] width 671 height 33
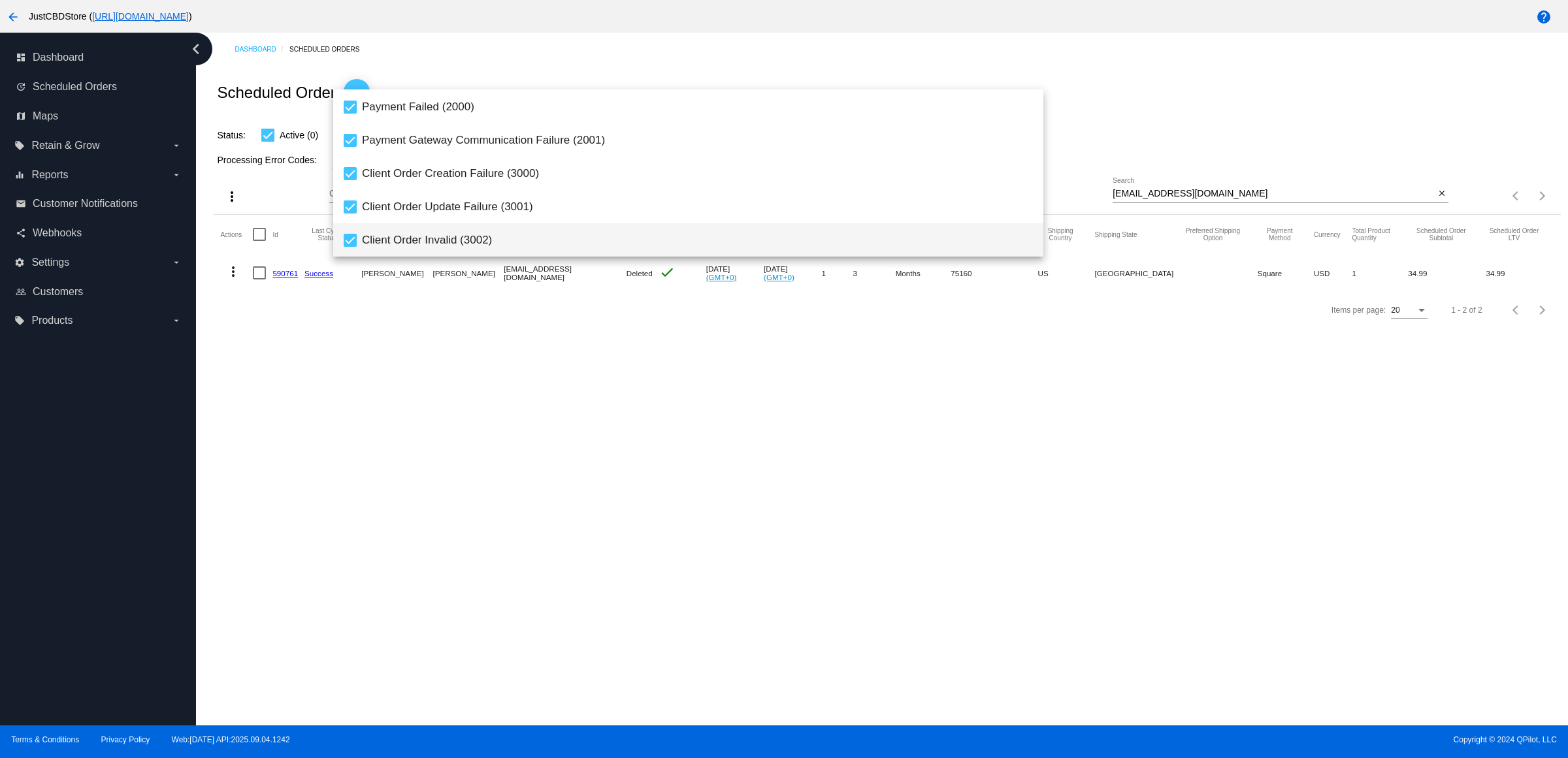
click at [1165, 135] on div at bounding box center [784, 379] width 1568 height 758
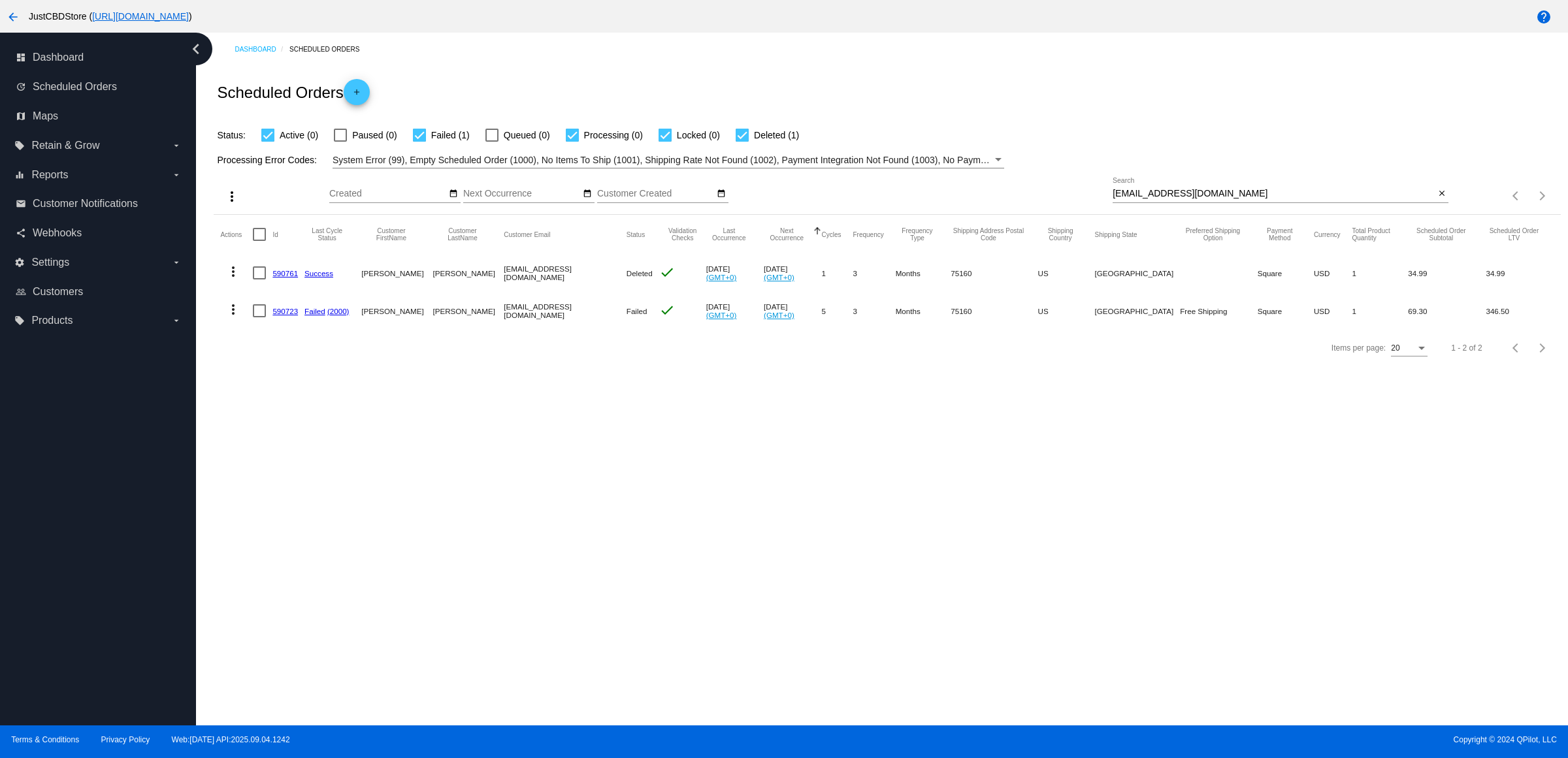
click at [234, 317] on mat-icon "more_vert" at bounding box center [233, 310] width 15 height 15
click at [311, 524] on button "delete Delete" at bounding box center [289, 522] width 130 height 31
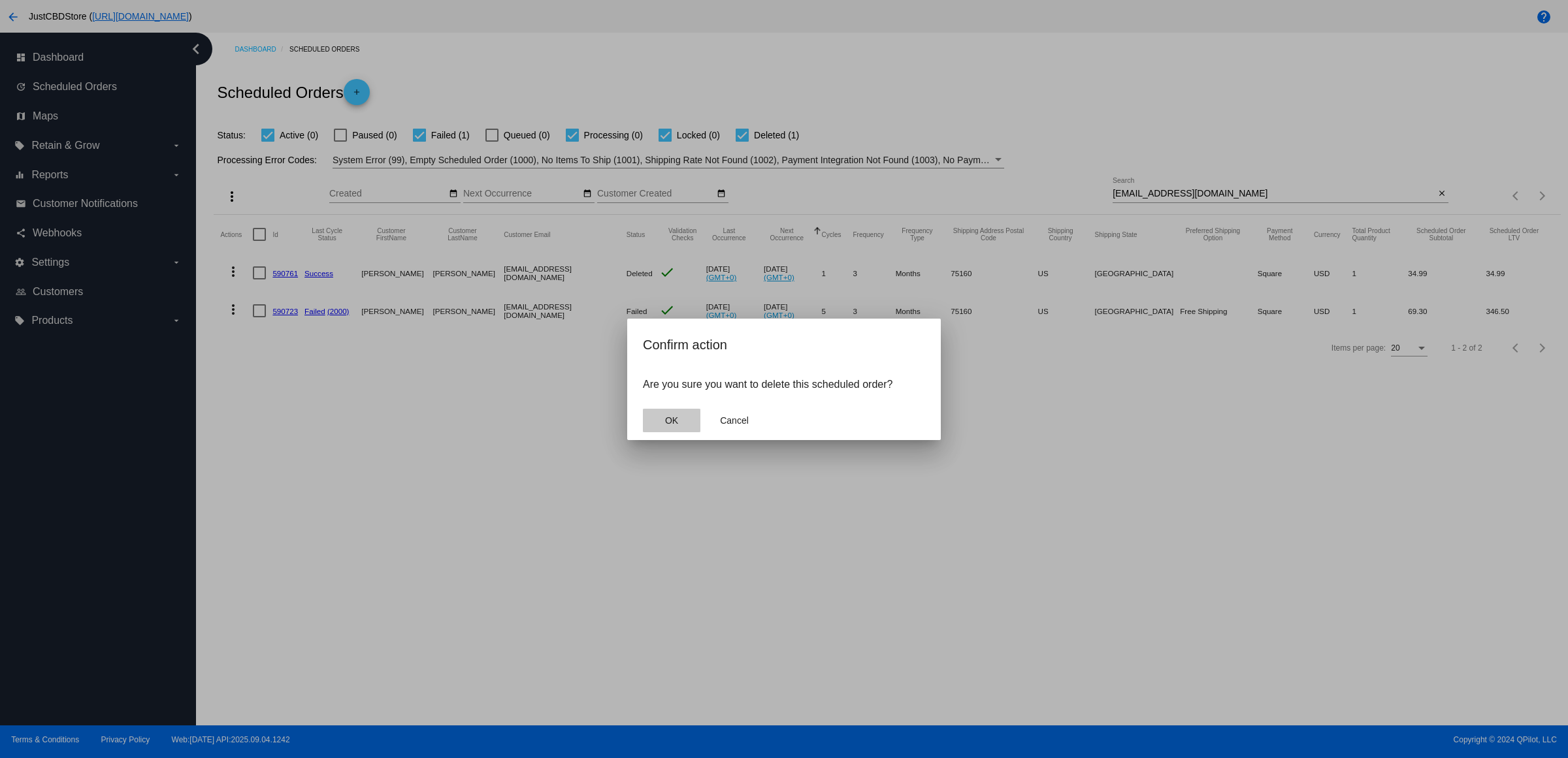
click at [697, 432] on button "OK" at bounding box center [672, 421] width 58 height 24
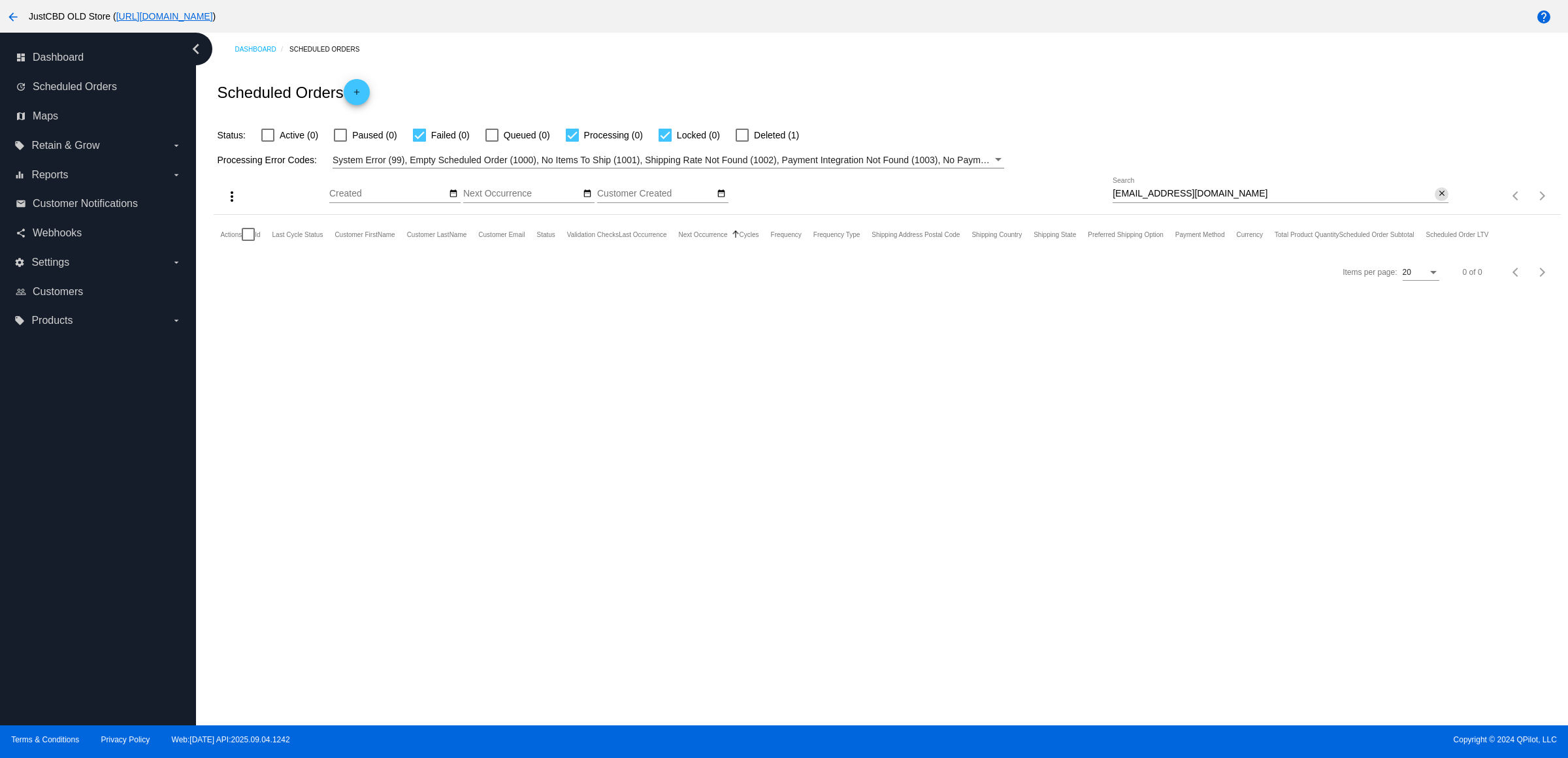
click at [1438, 199] on mat-icon "close" at bounding box center [1442, 194] width 9 height 10
click at [1433, 207] on mat-icon "search" at bounding box center [1440, 197] width 15 height 20
click at [1430, 199] on input "Search" at bounding box center [1280, 194] width 336 height 10
type input "[EMAIL_ADDRESS][DOMAIN_NAME]"
